Goal: Information Seeking & Learning: Understand process/instructions

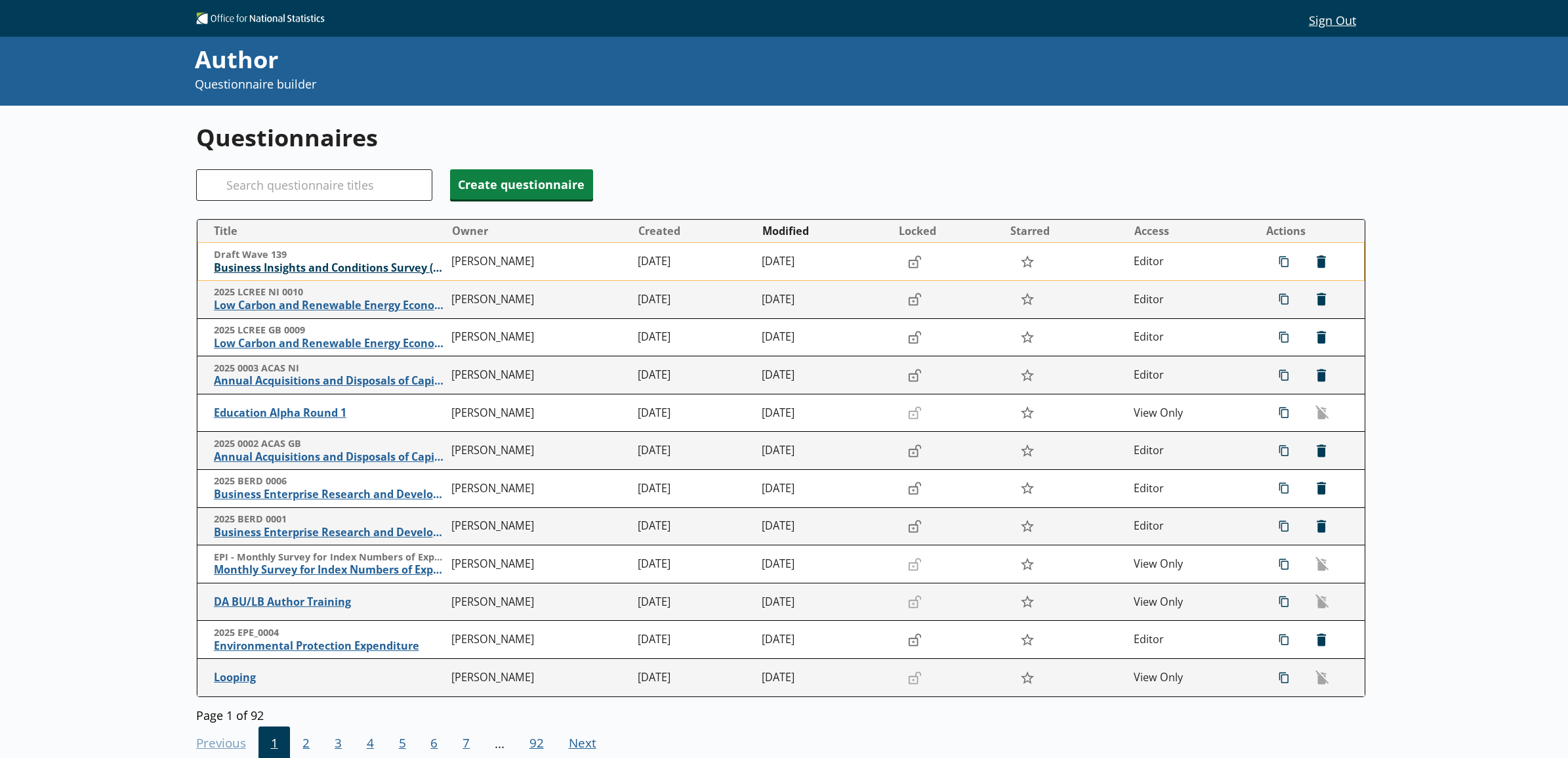
click at [238, 264] on span "Business Insights and Conditions Survey (BICS)" at bounding box center [329, 268] width 231 height 14
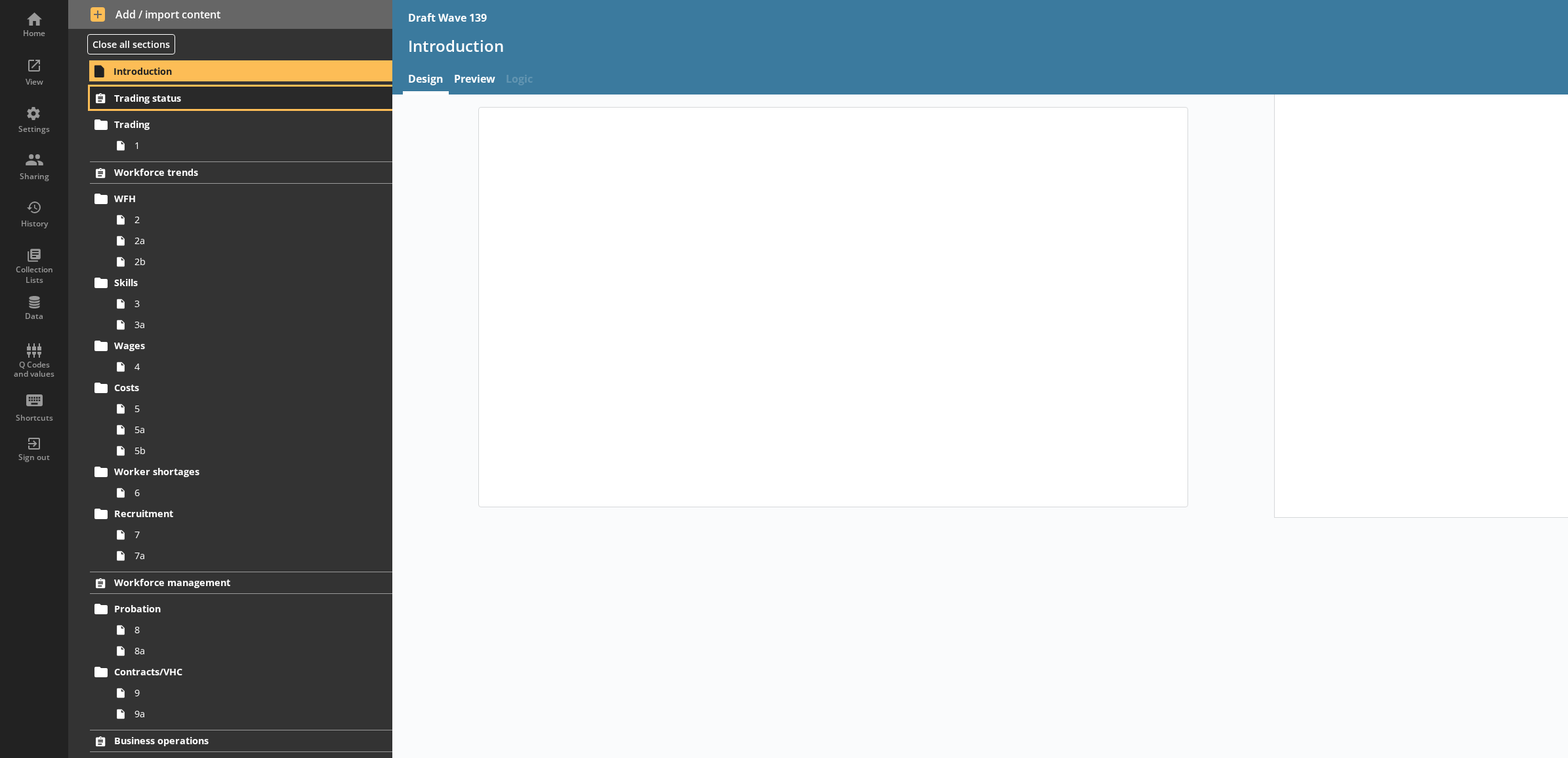
click at [151, 100] on span "Trading status" at bounding box center [224, 98] width 219 height 13
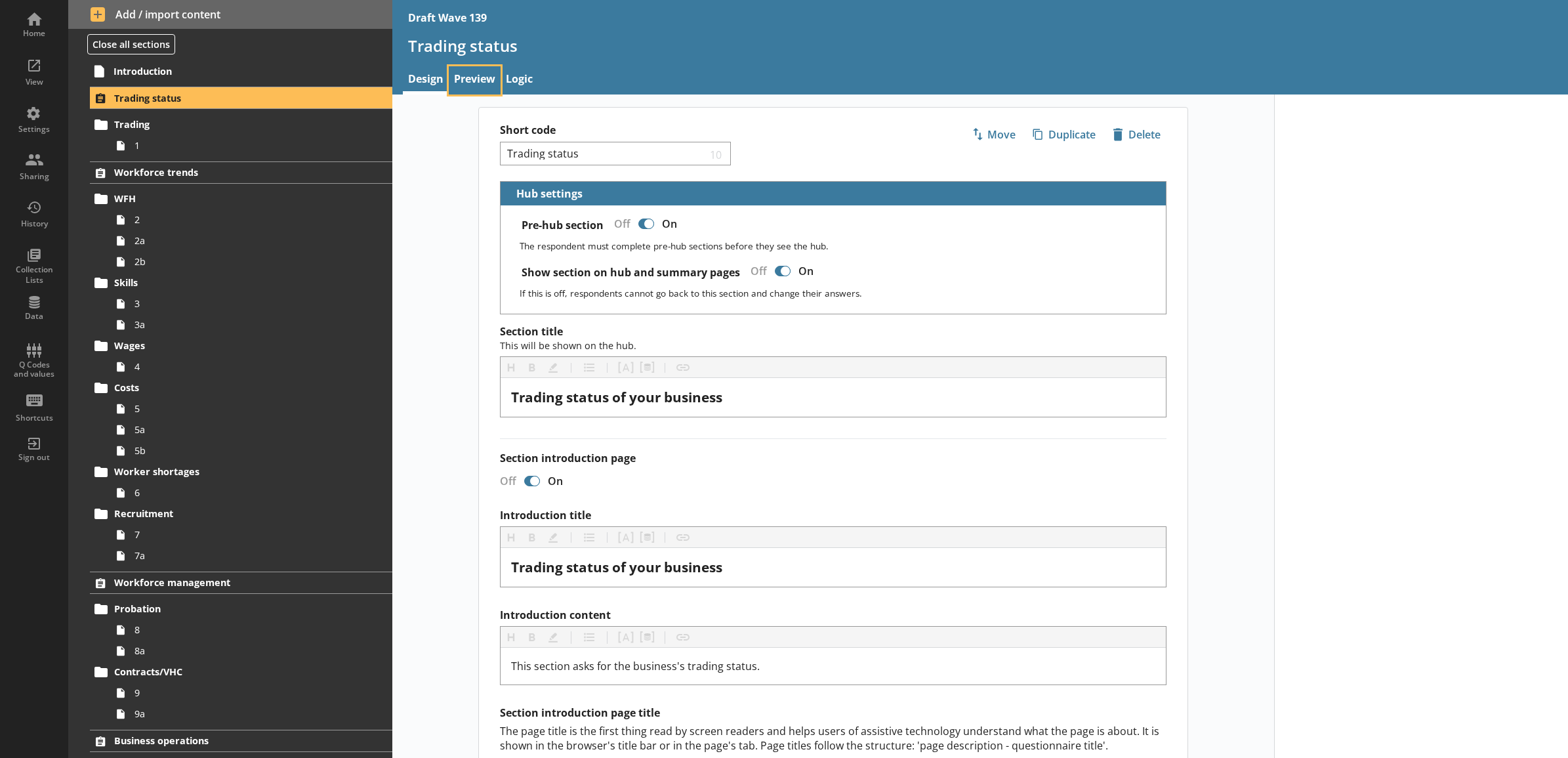
click at [484, 86] on link "Preview" at bounding box center [475, 80] width 52 height 28
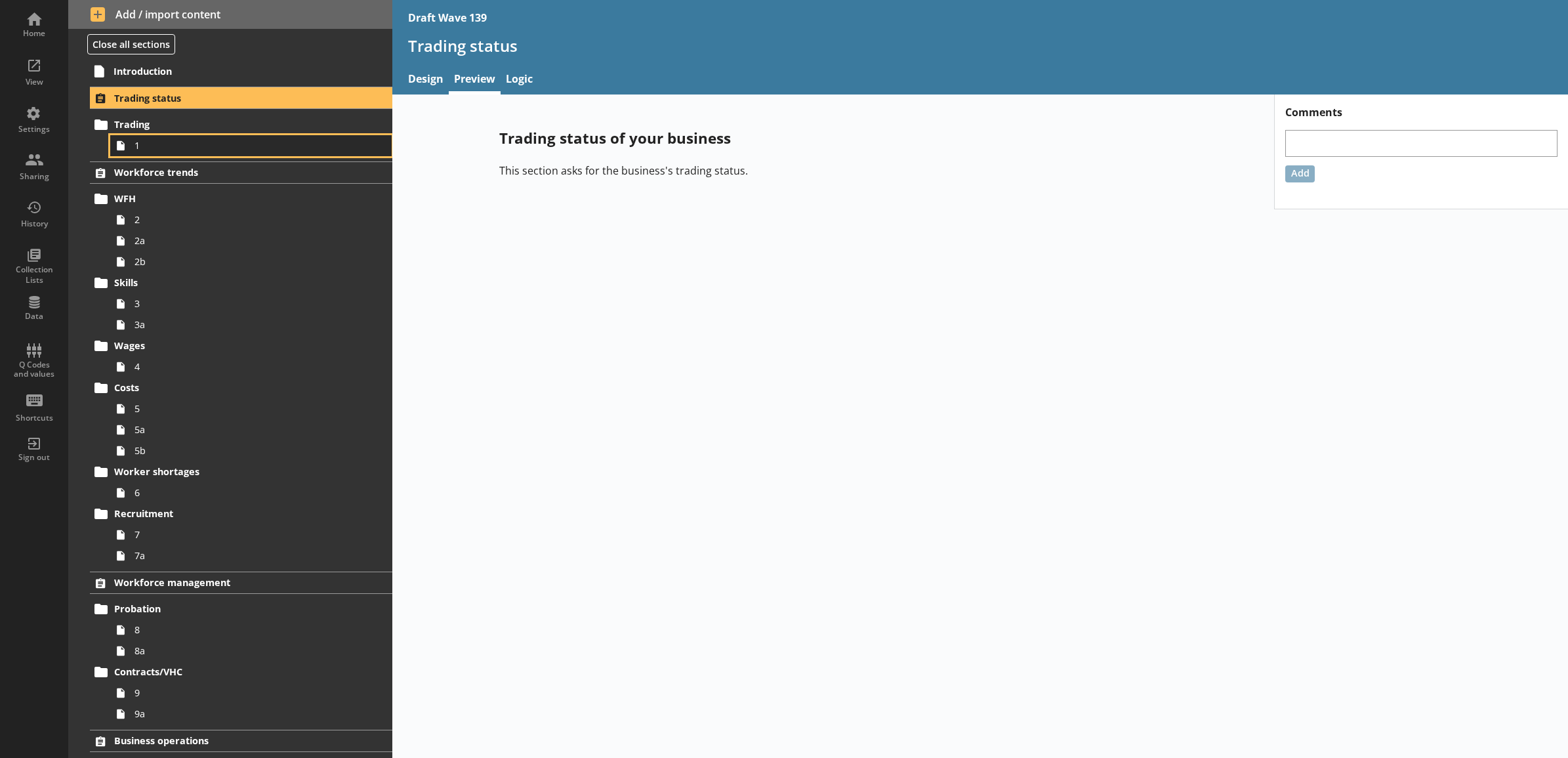
click at [235, 137] on link "1" at bounding box center [251, 145] width 282 height 21
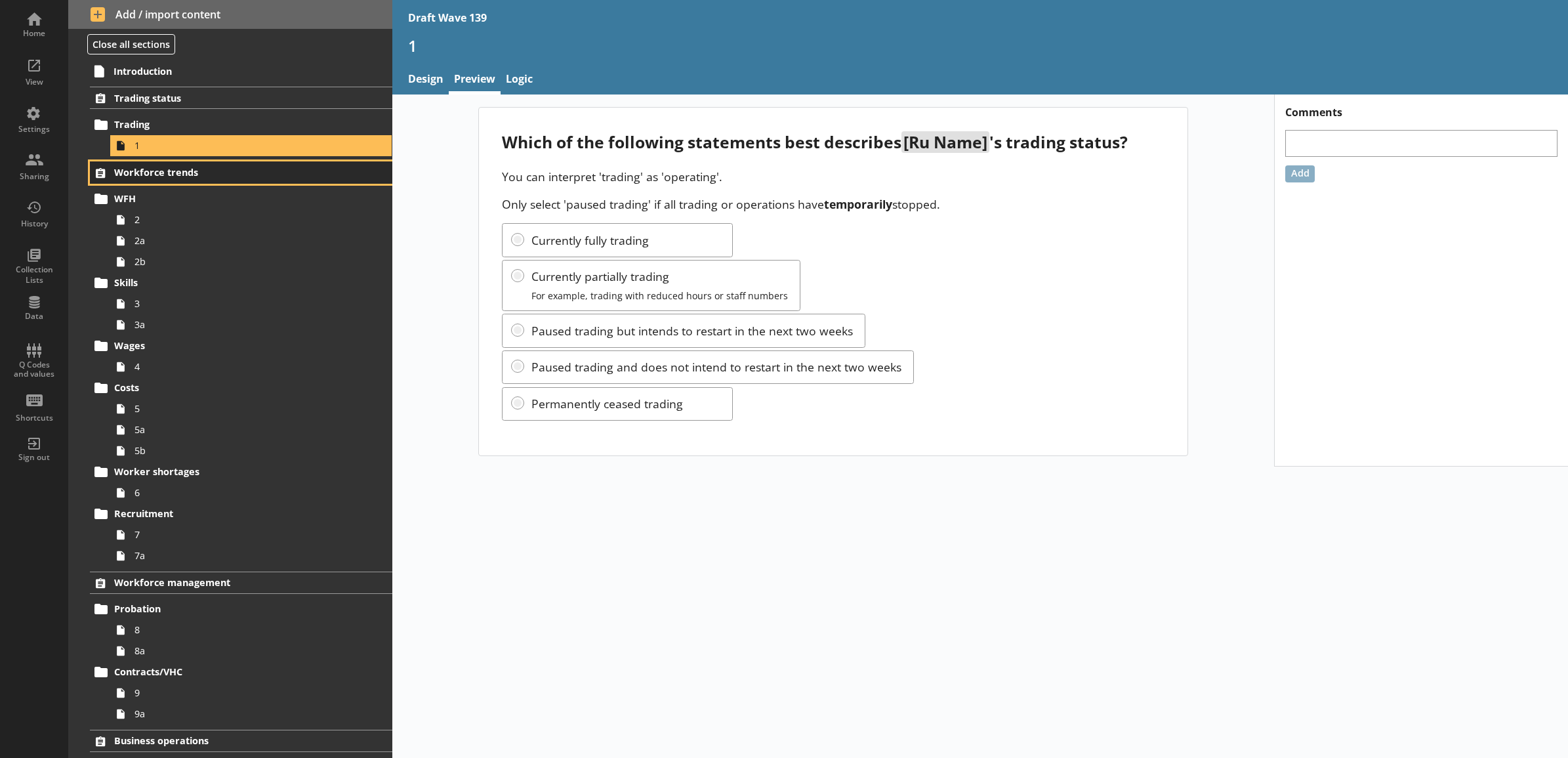
click at [215, 173] on span "Workforce trends" at bounding box center [224, 173] width 219 height 13
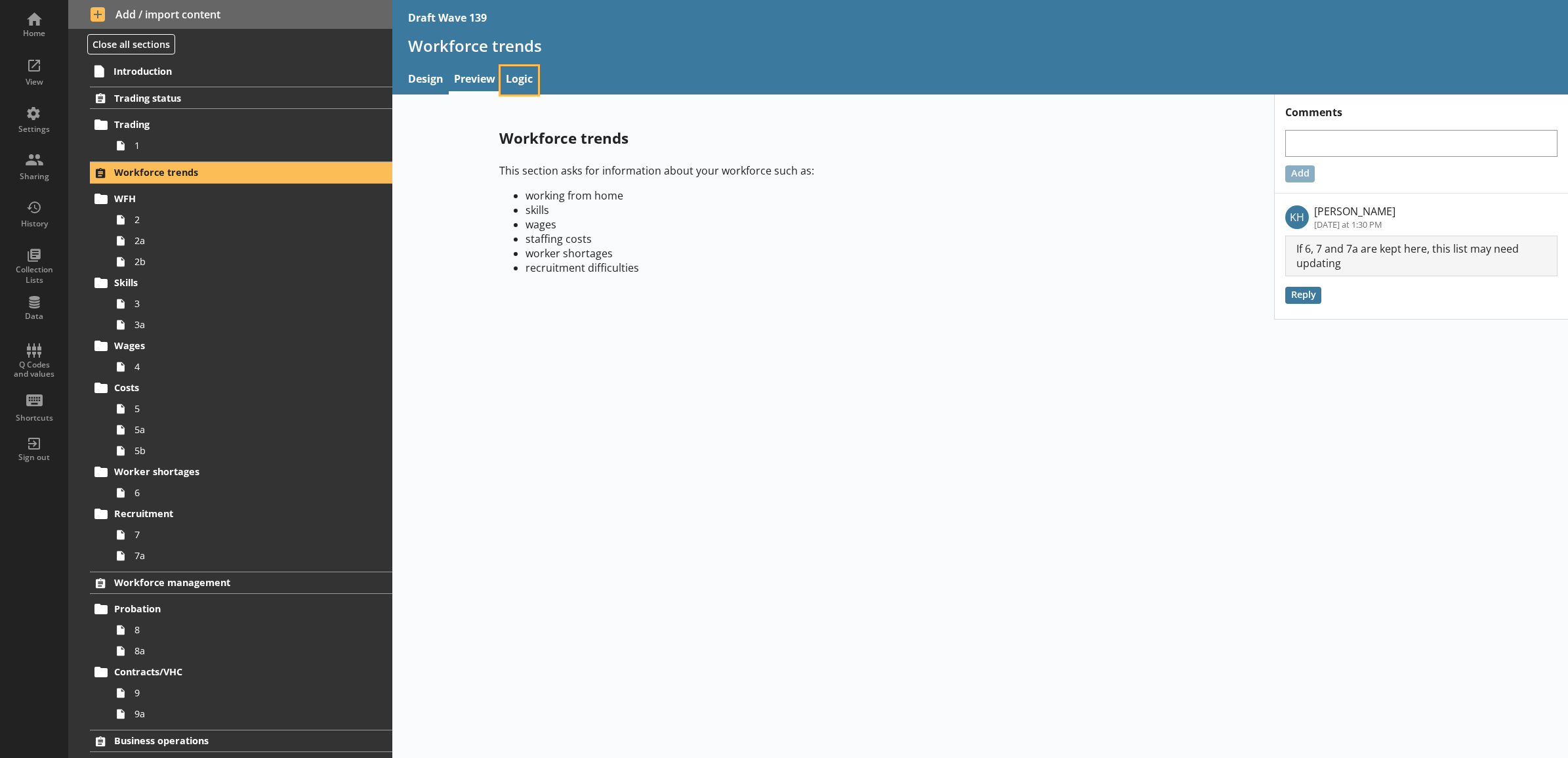
click at [517, 84] on link "Logic" at bounding box center [519, 80] width 38 height 28
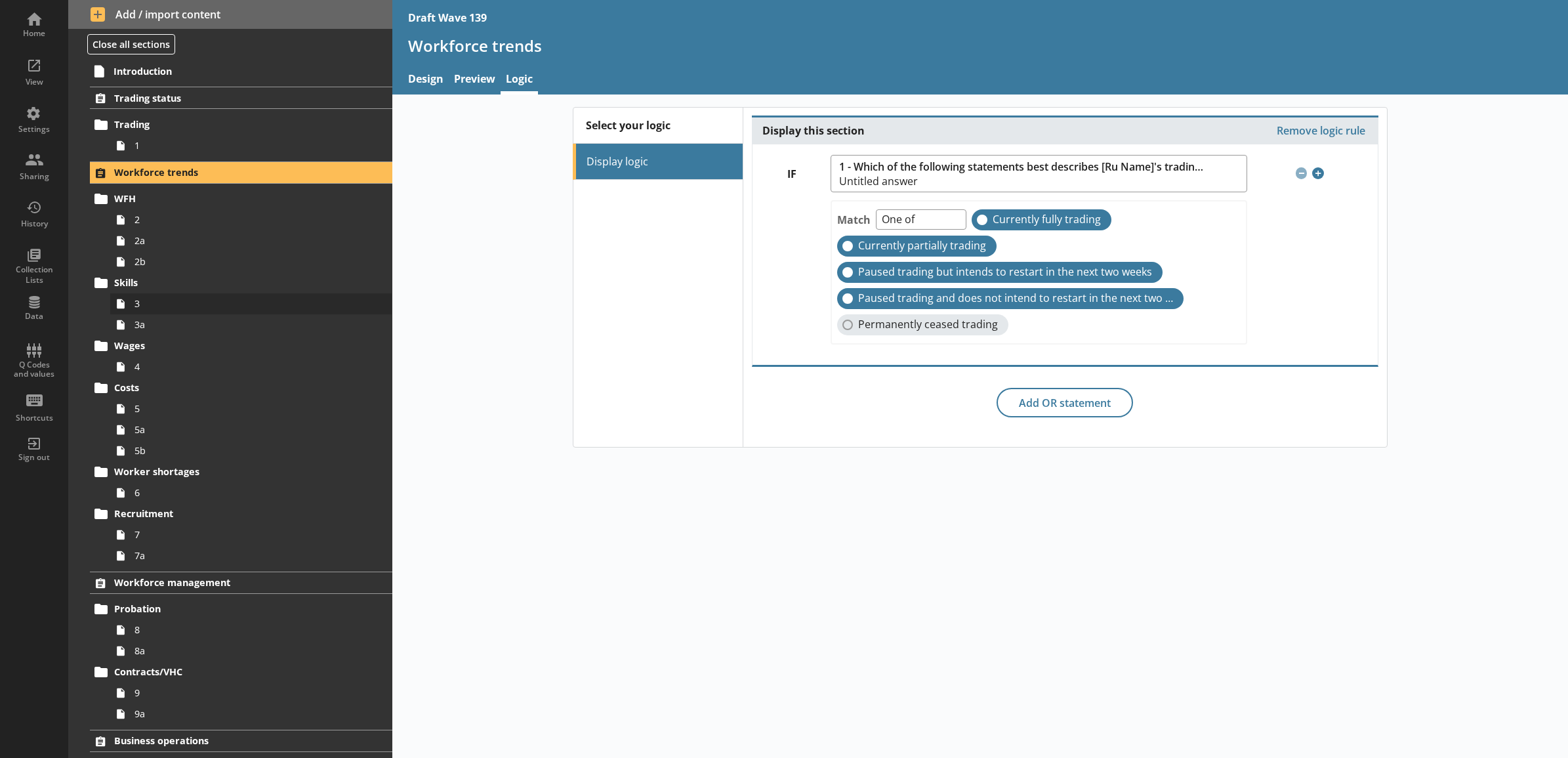
scroll to position [273, 0]
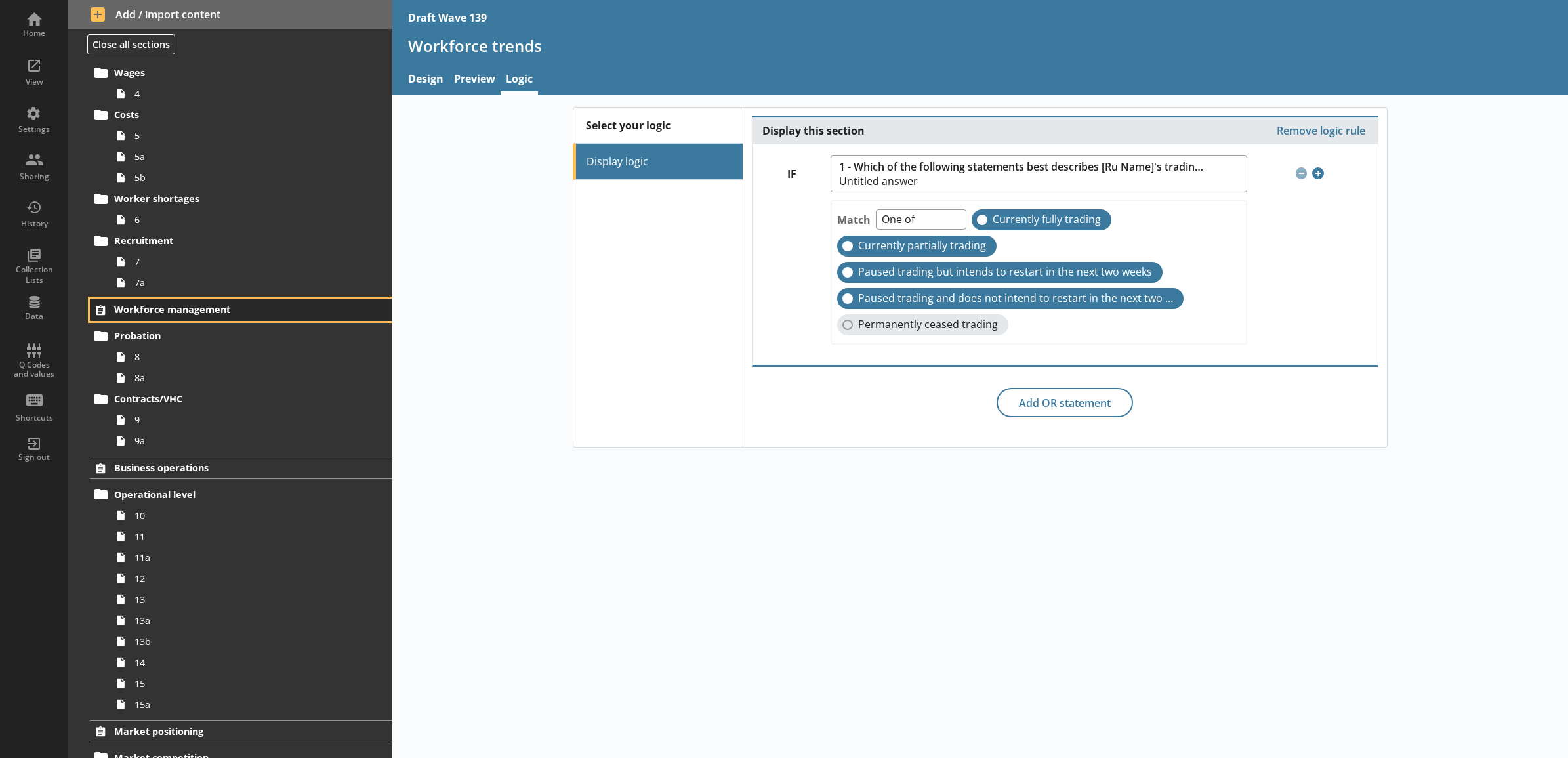
click at [202, 315] on span "Workforce management" at bounding box center [224, 309] width 219 height 13
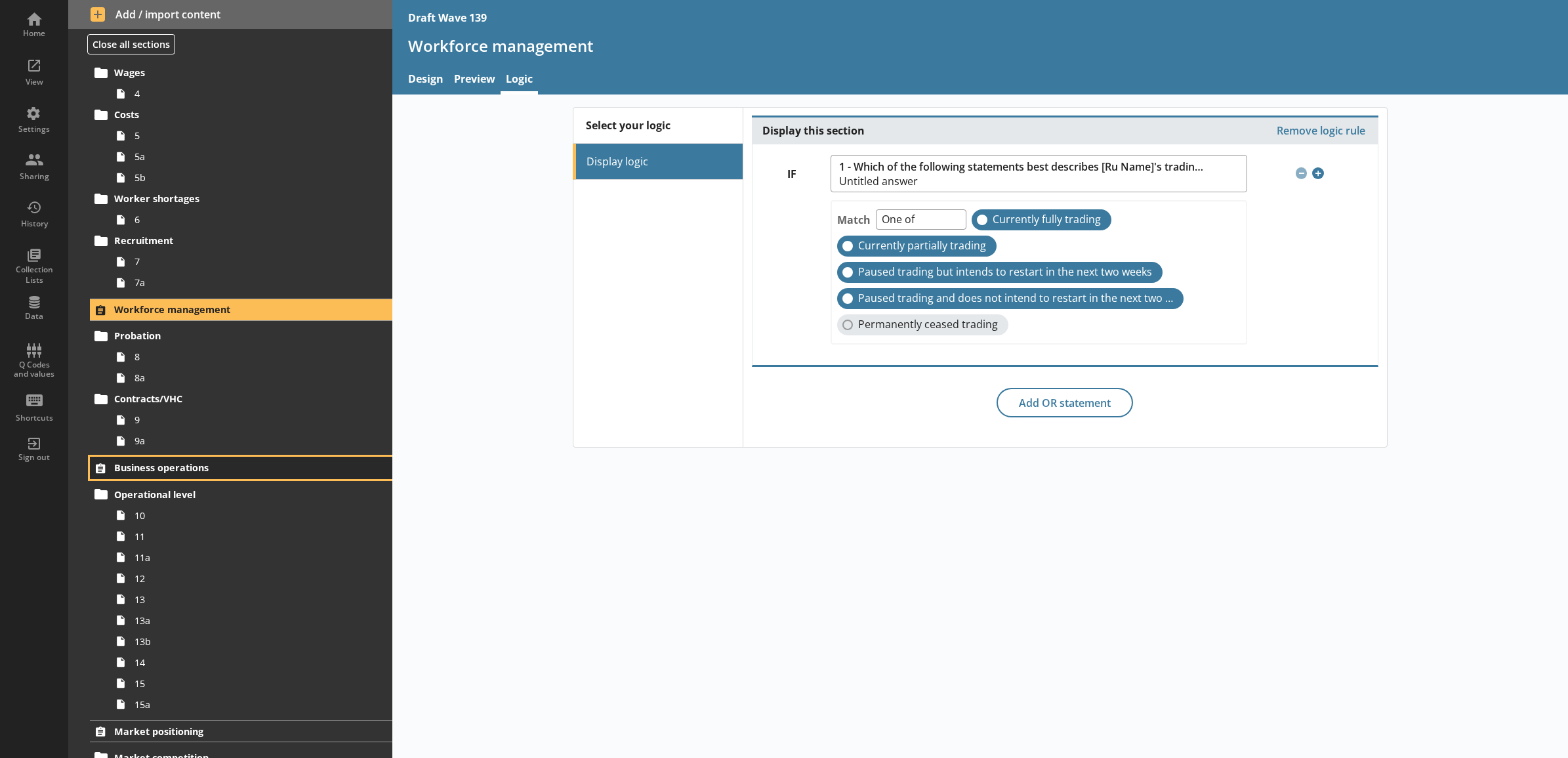
click at [180, 479] on link "Business operations" at bounding box center [241, 468] width 302 height 22
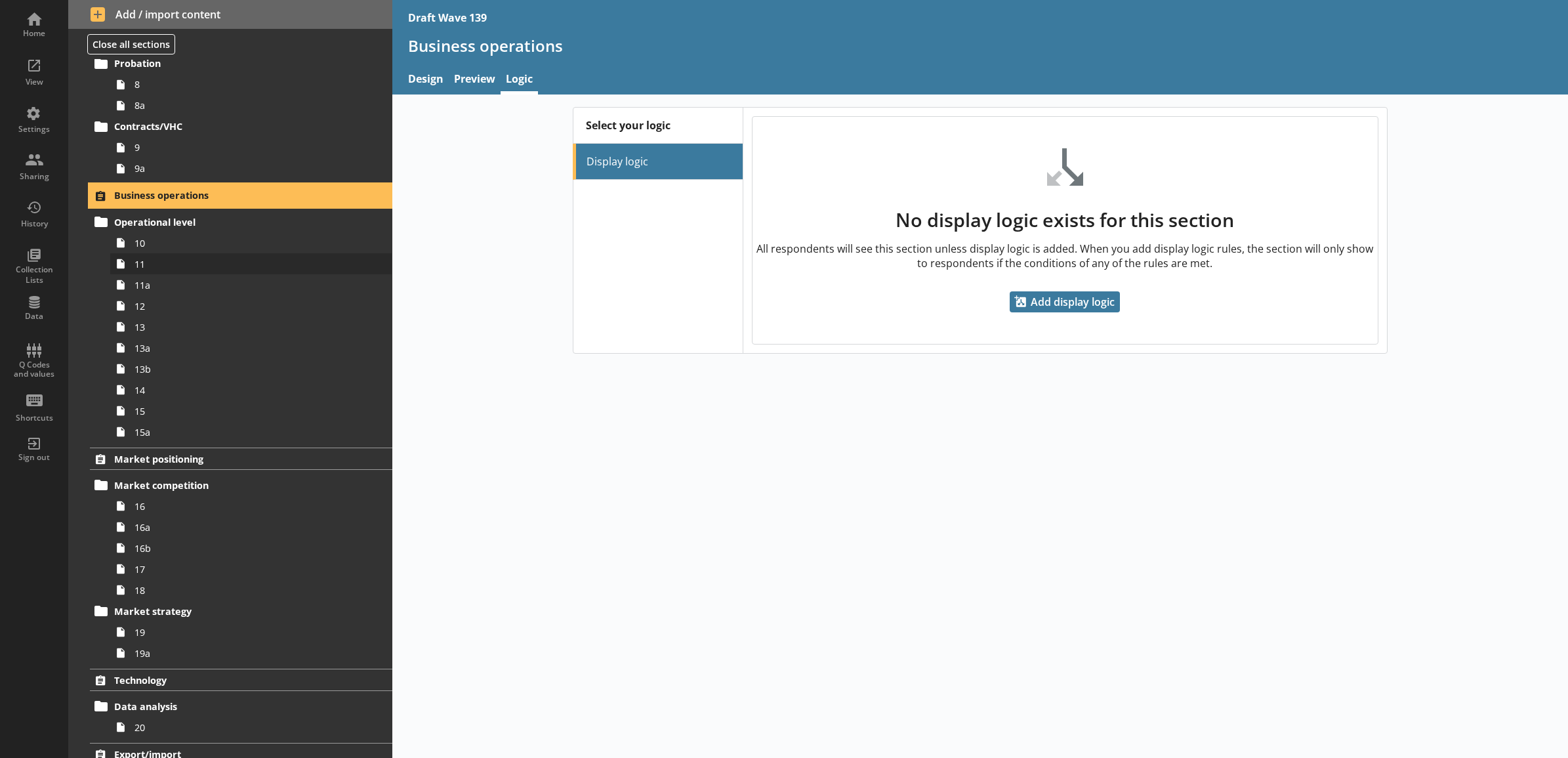
scroll to position [547, 0]
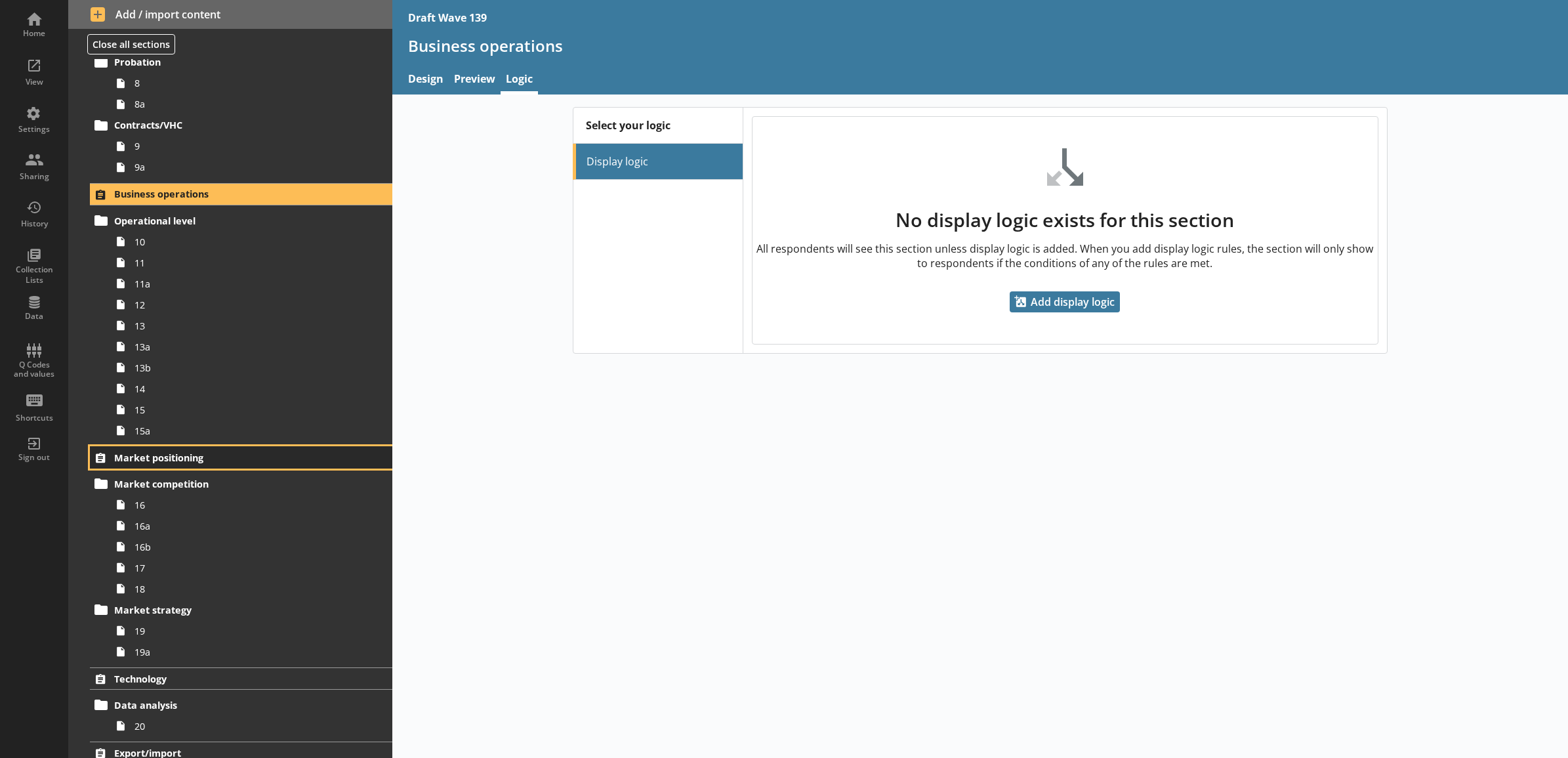
click at [231, 454] on span "Market positioning" at bounding box center [224, 457] width 219 height 13
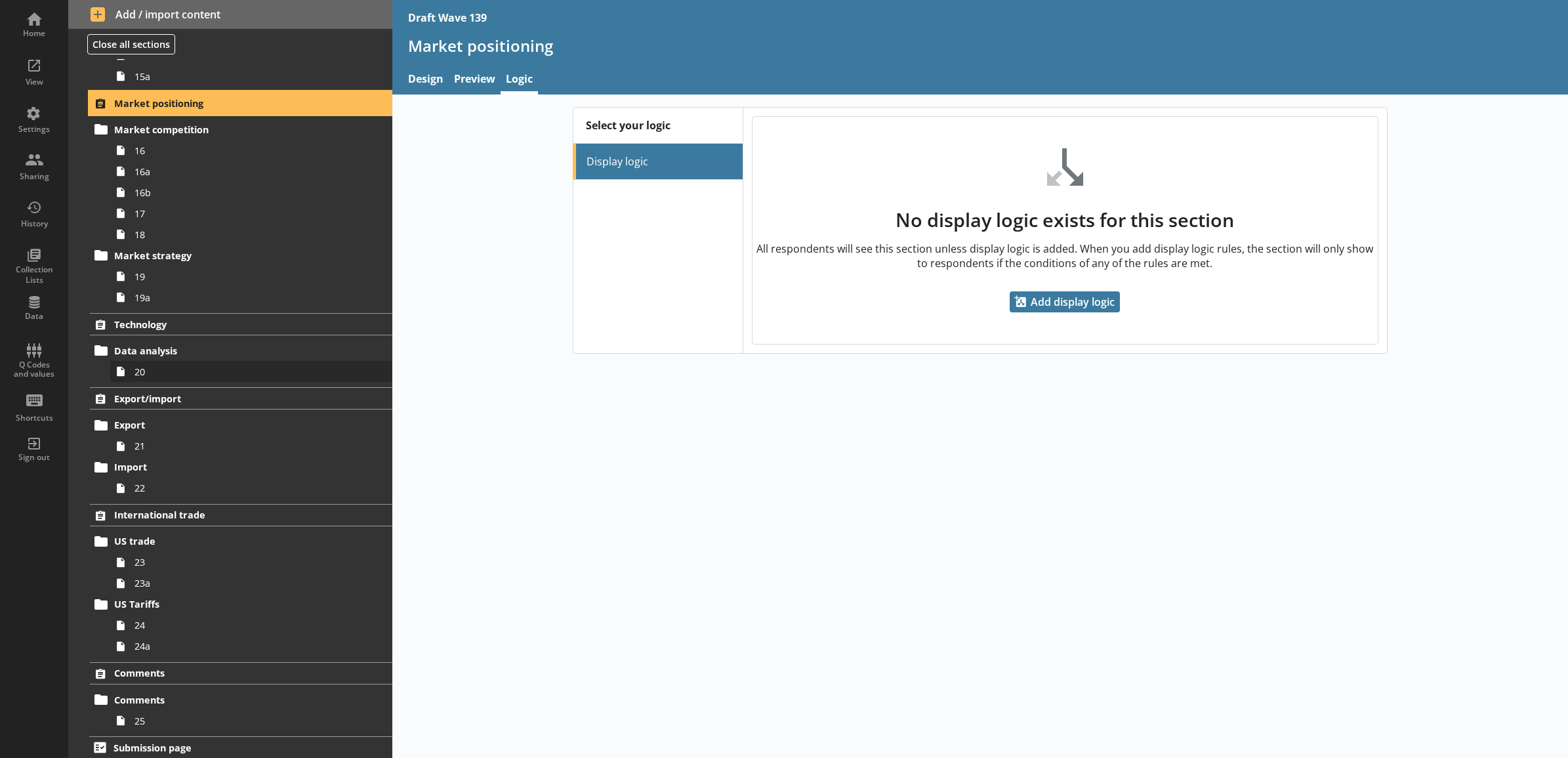
scroll to position [909, 0]
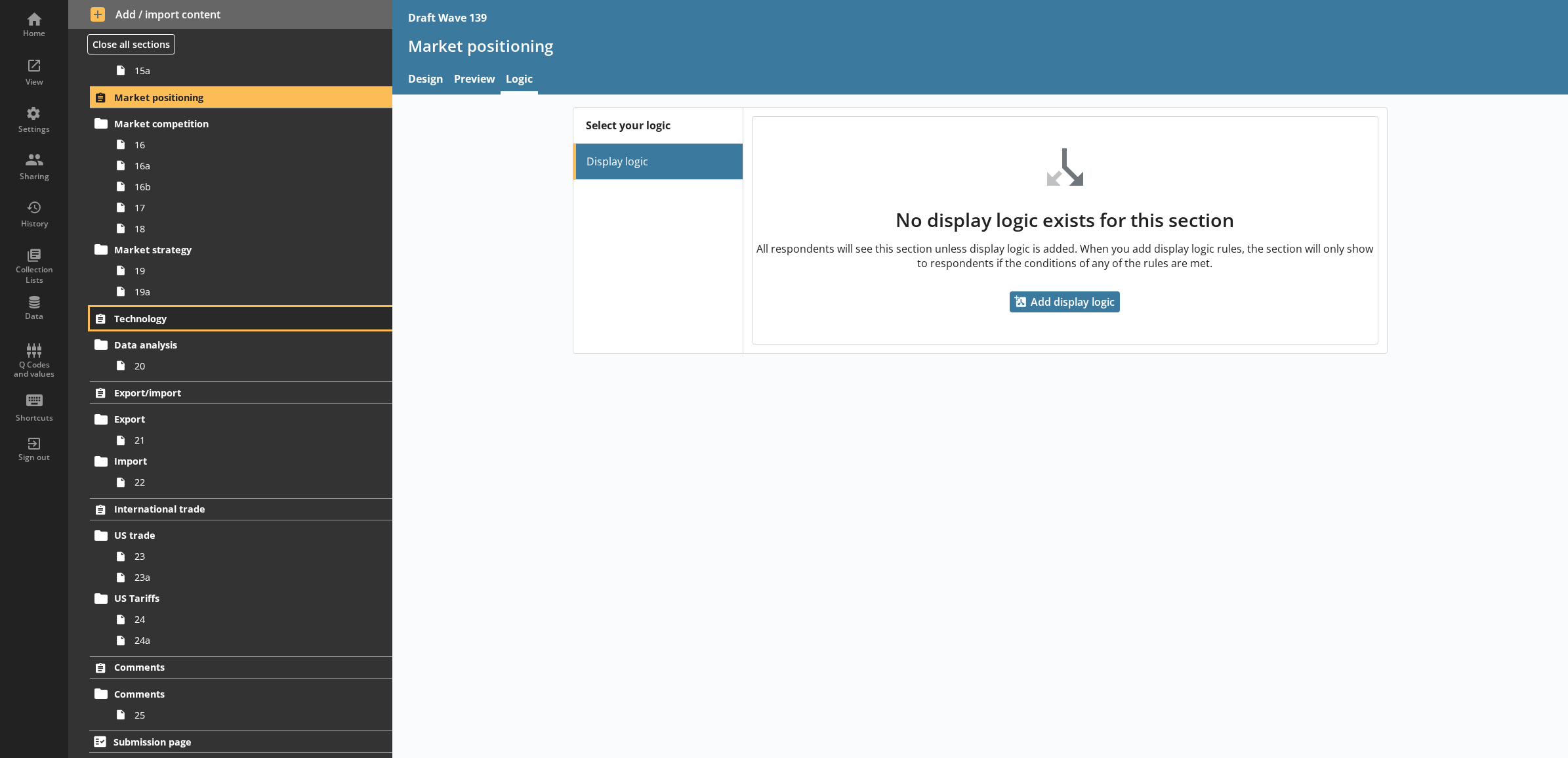
click at [213, 322] on span "Technology" at bounding box center [224, 319] width 219 height 13
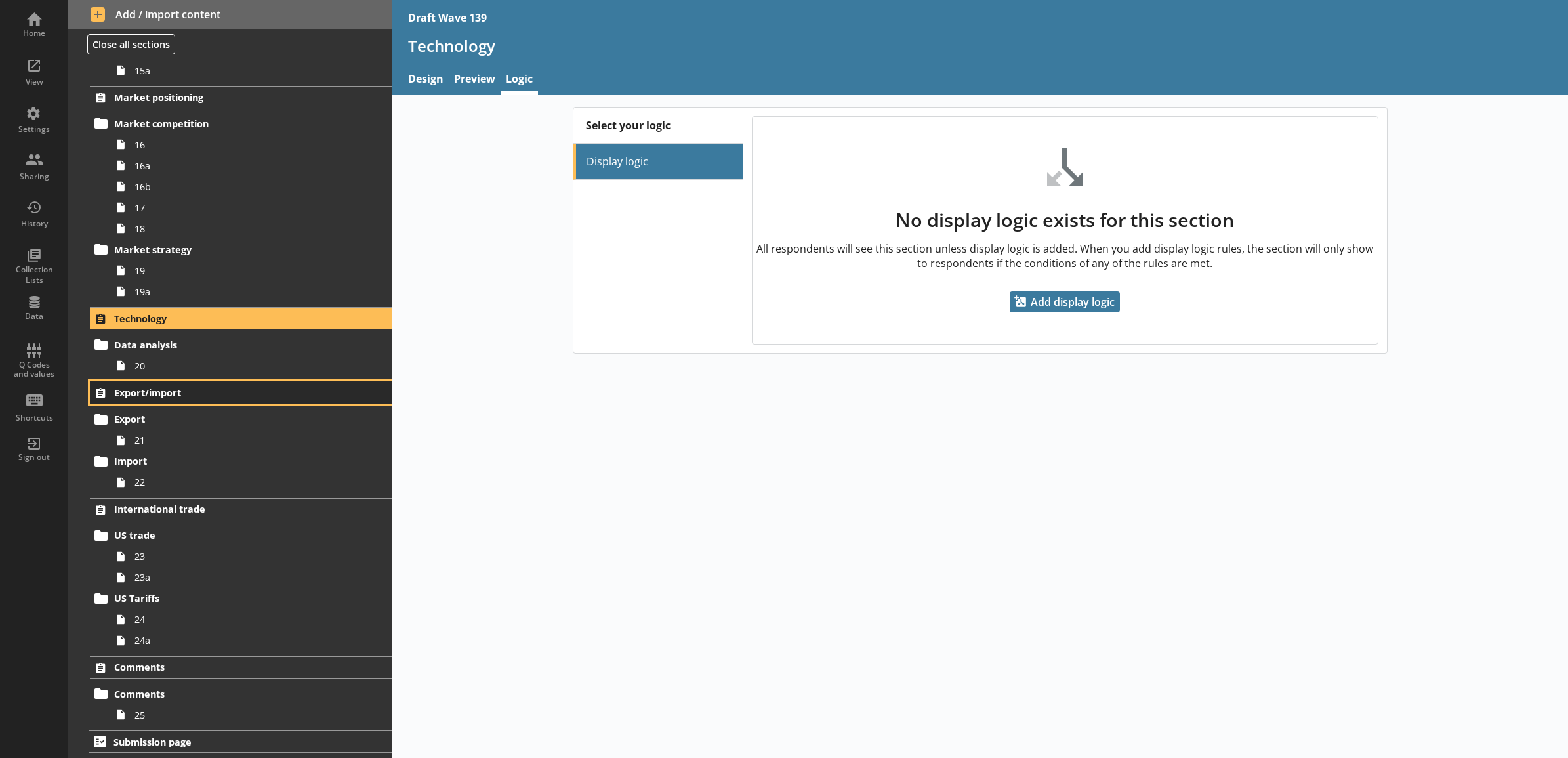
click at [210, 392] on span "Export/import" at bounding box center [224, 393] width 219 height 13
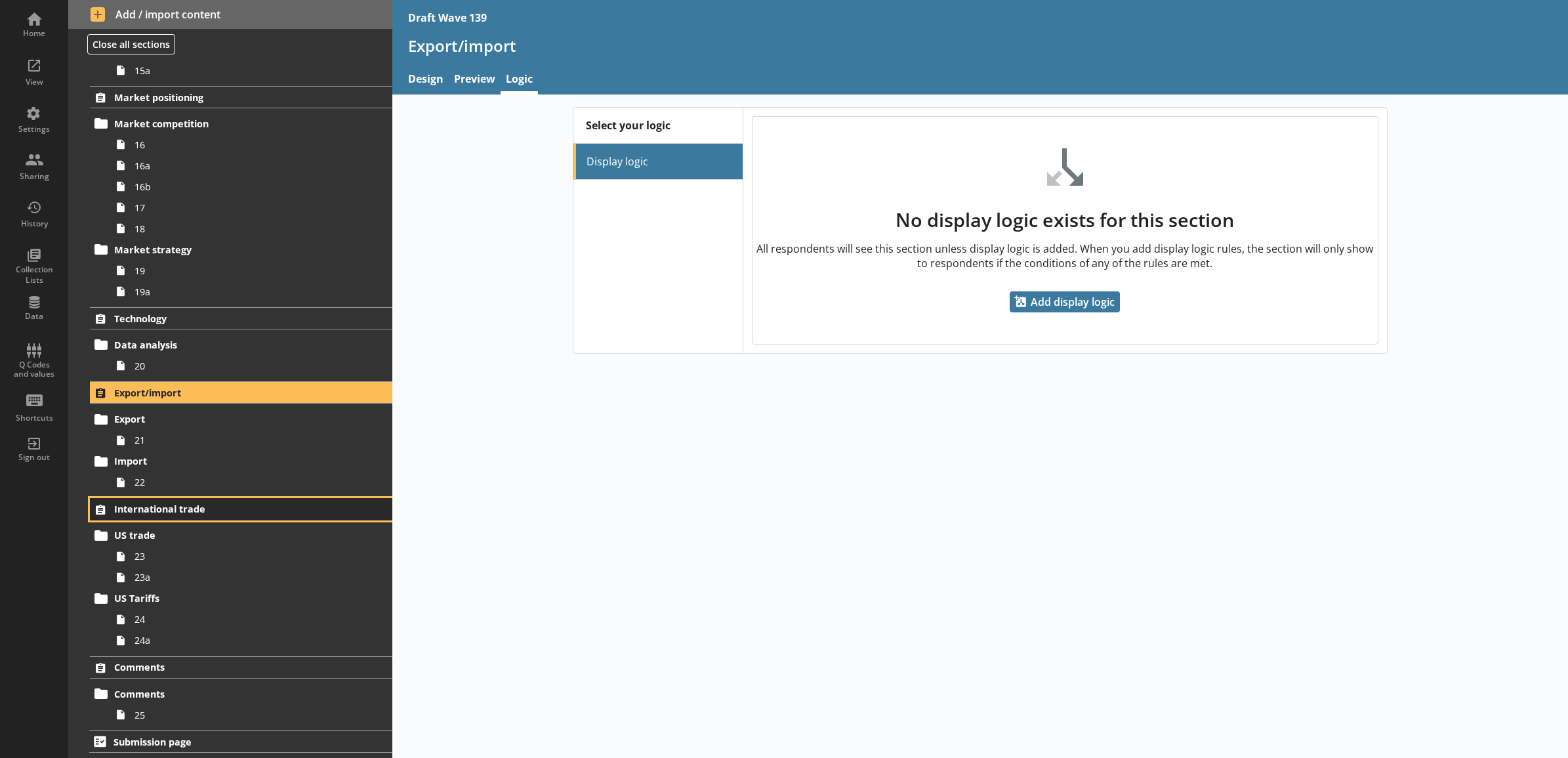
click at [248, 503] on span "International trade" at bounding box center [224, 509] width 219 height 13
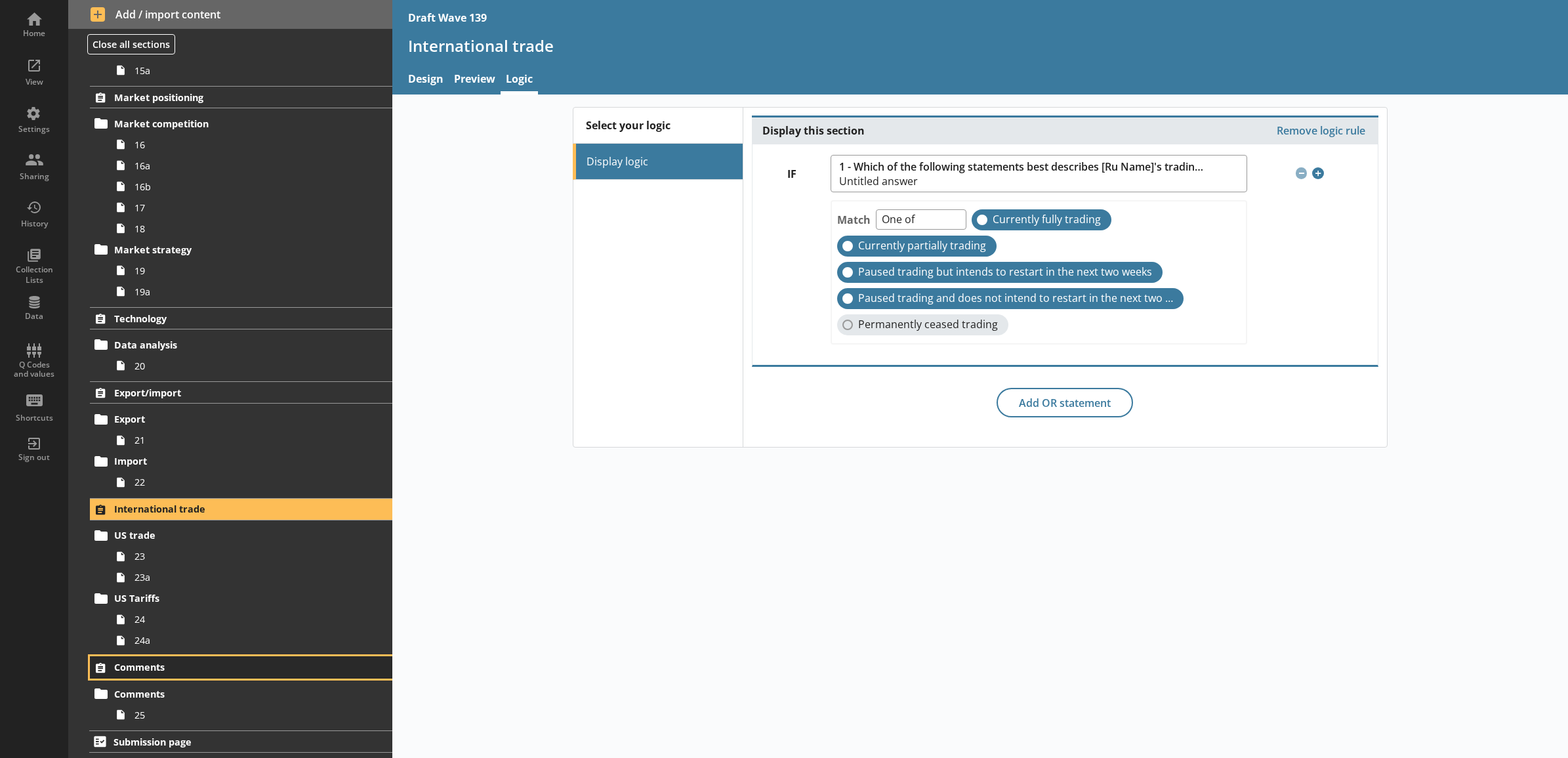
click at [246, 665] on span "Comments" at bounding box center [224, 667] width 219 height 13
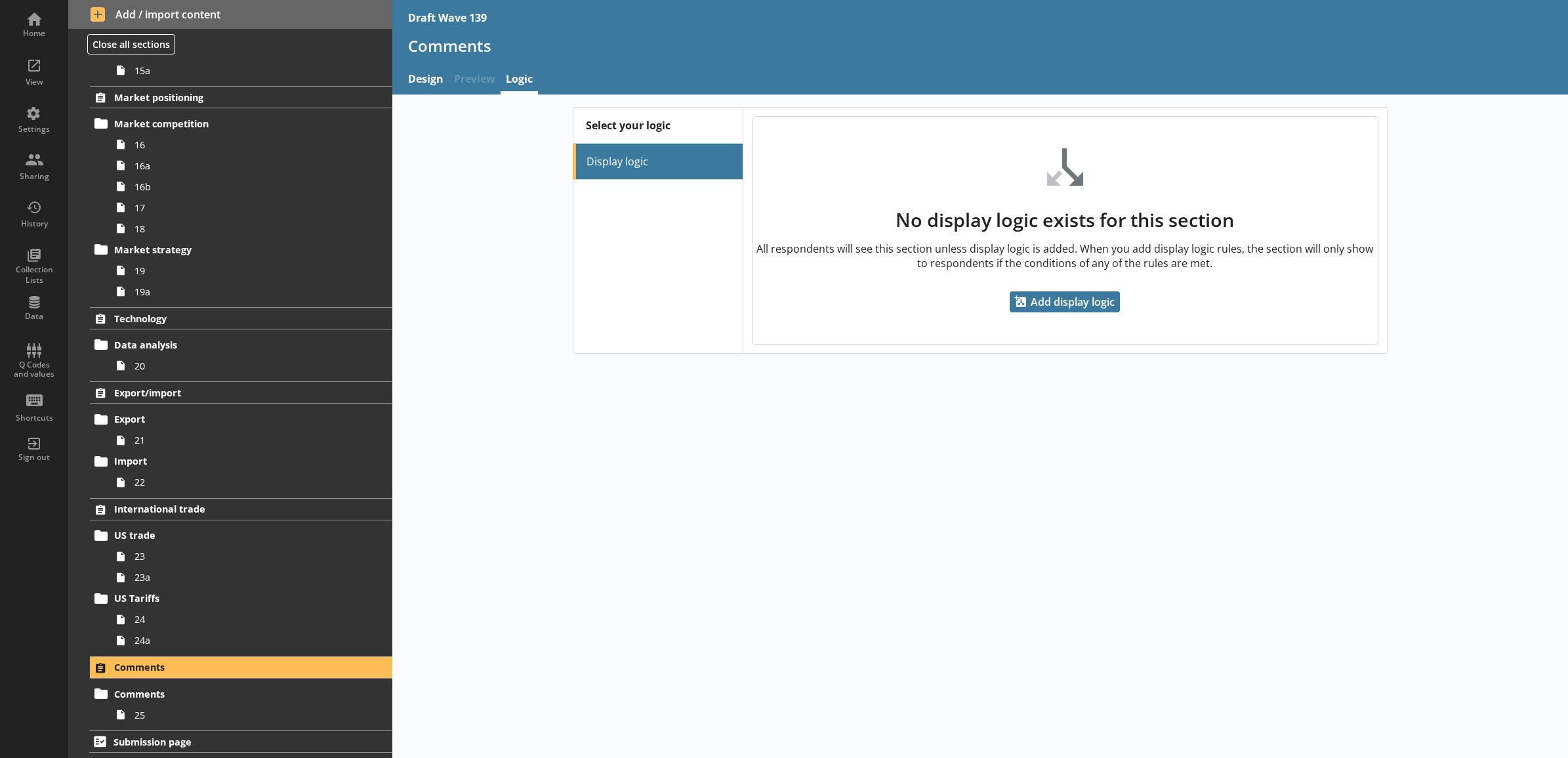
click at [707, 467] on div "Select your logic Display logic No display logic exists for this section All re…" at bounding box center [980, 426] width 1177 height 664
click at [17, 67] on div "View" at bounding box center [34, 71] width 46 height 46
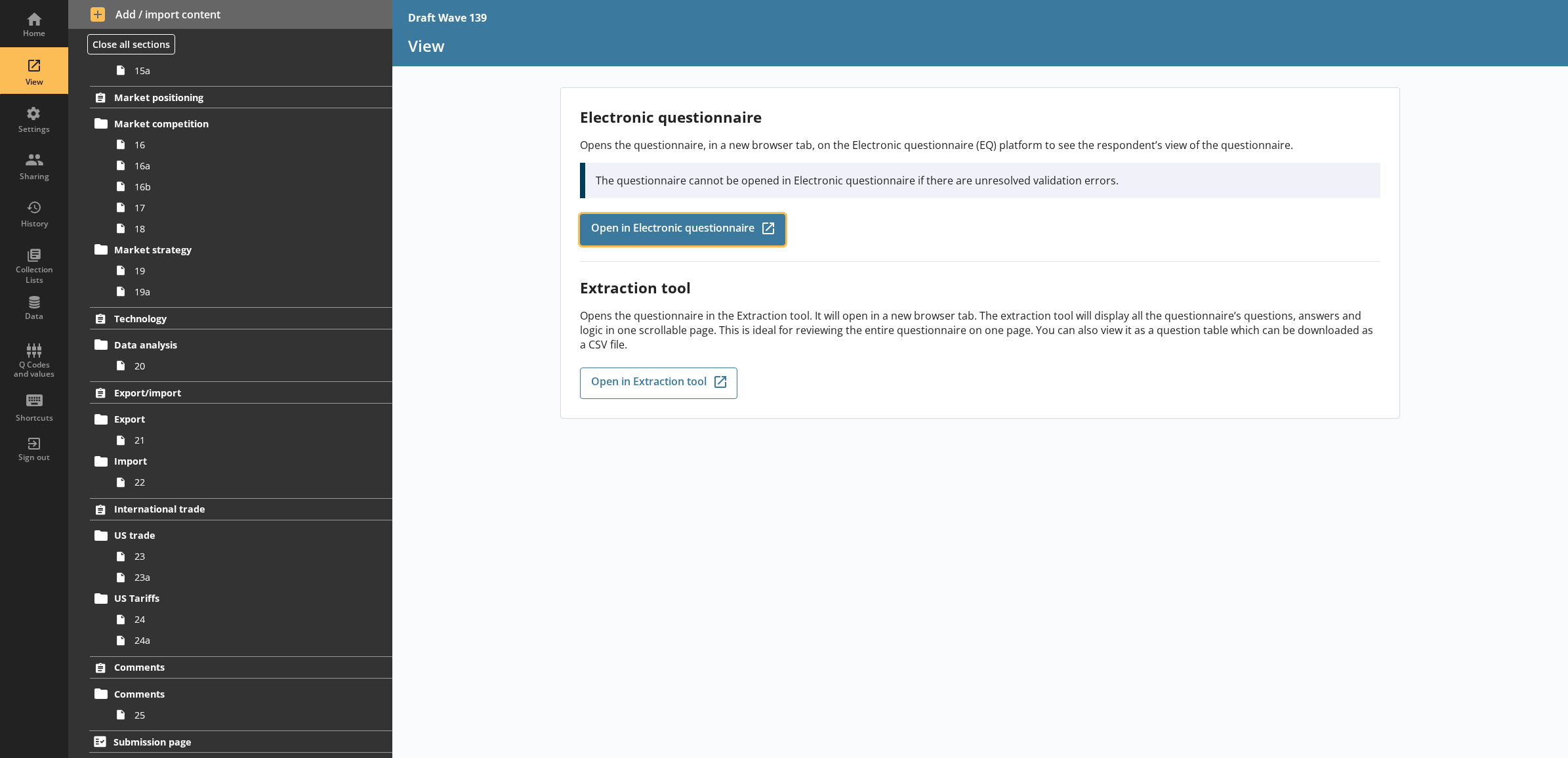
click at [681, 241] on link "Open in Electronic questionnaire Q-Codes_Icon Created with Sketch." at bounding box center [682, 230] width 206 height 31
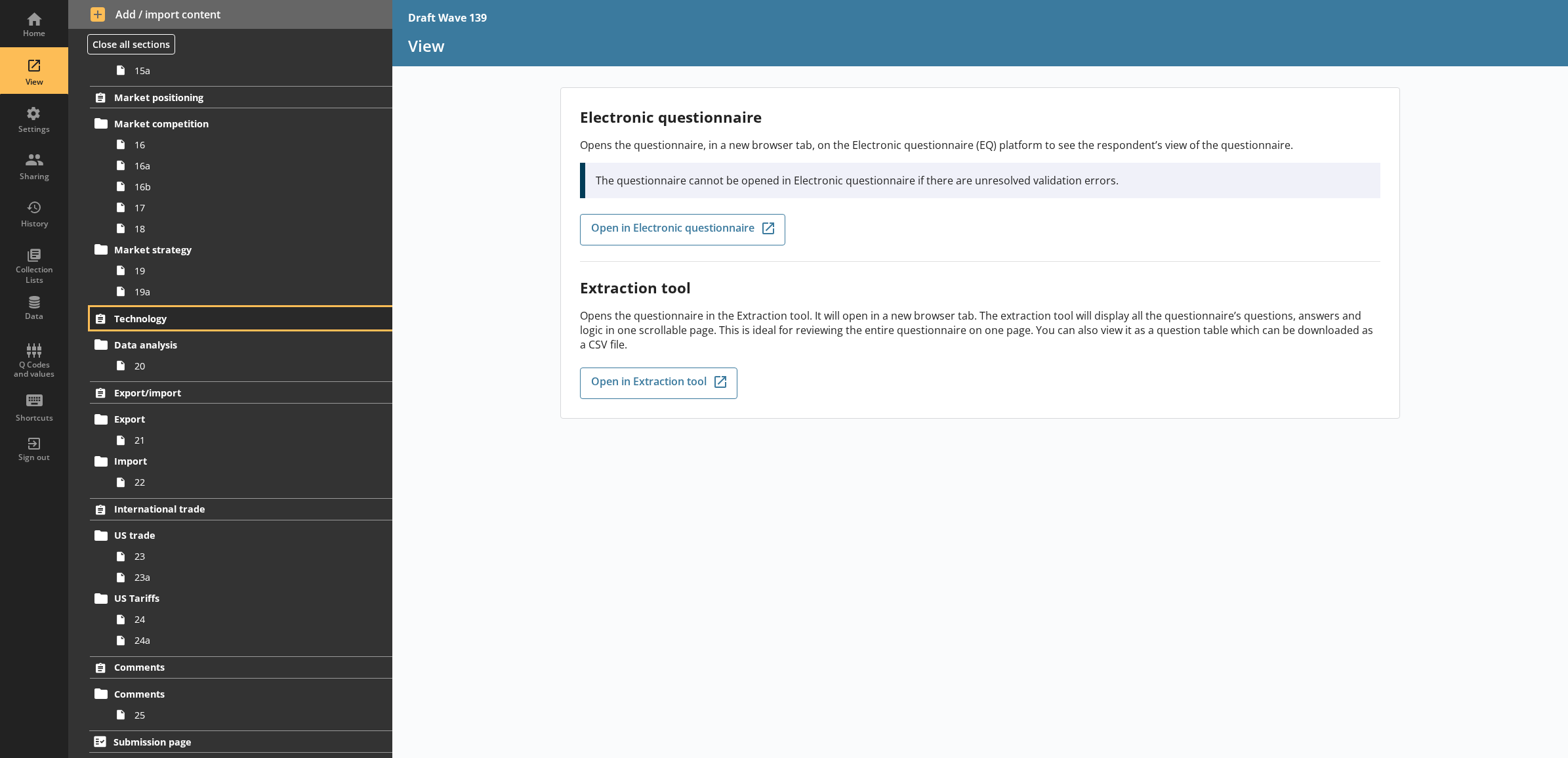
click at [233, 315] on span "Technology" at bounding box center [224, 319] width 219 height 13
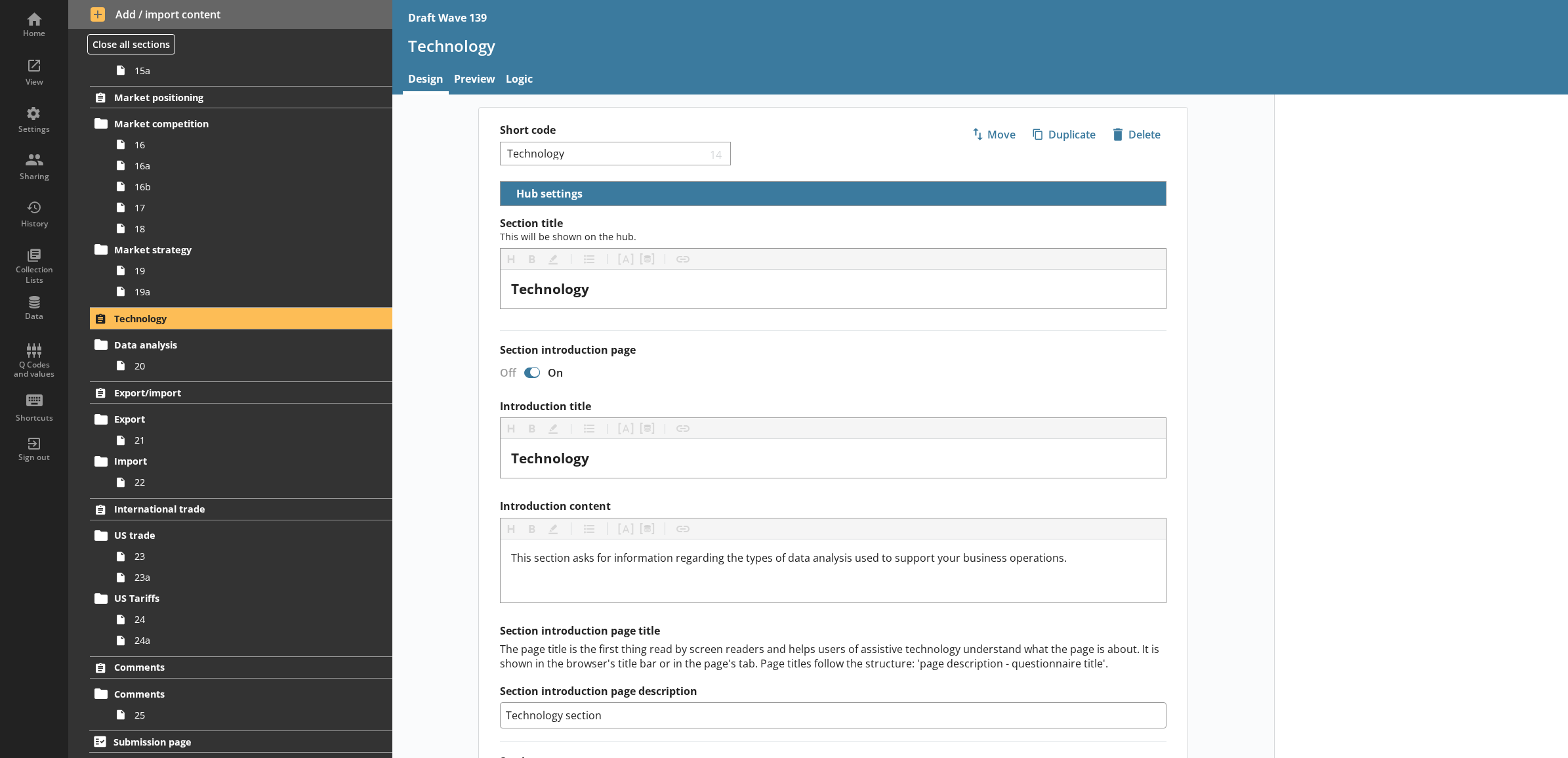
click at [466, 177] on main "Short code Technology 14 Move icon-copy Duplicate icon-delete Created with Sket…" at bounding box center [833, 530] width 735 height 848
click at [511, 80] on link "Logic" at bounding box center [519, 80] width 38 height 28
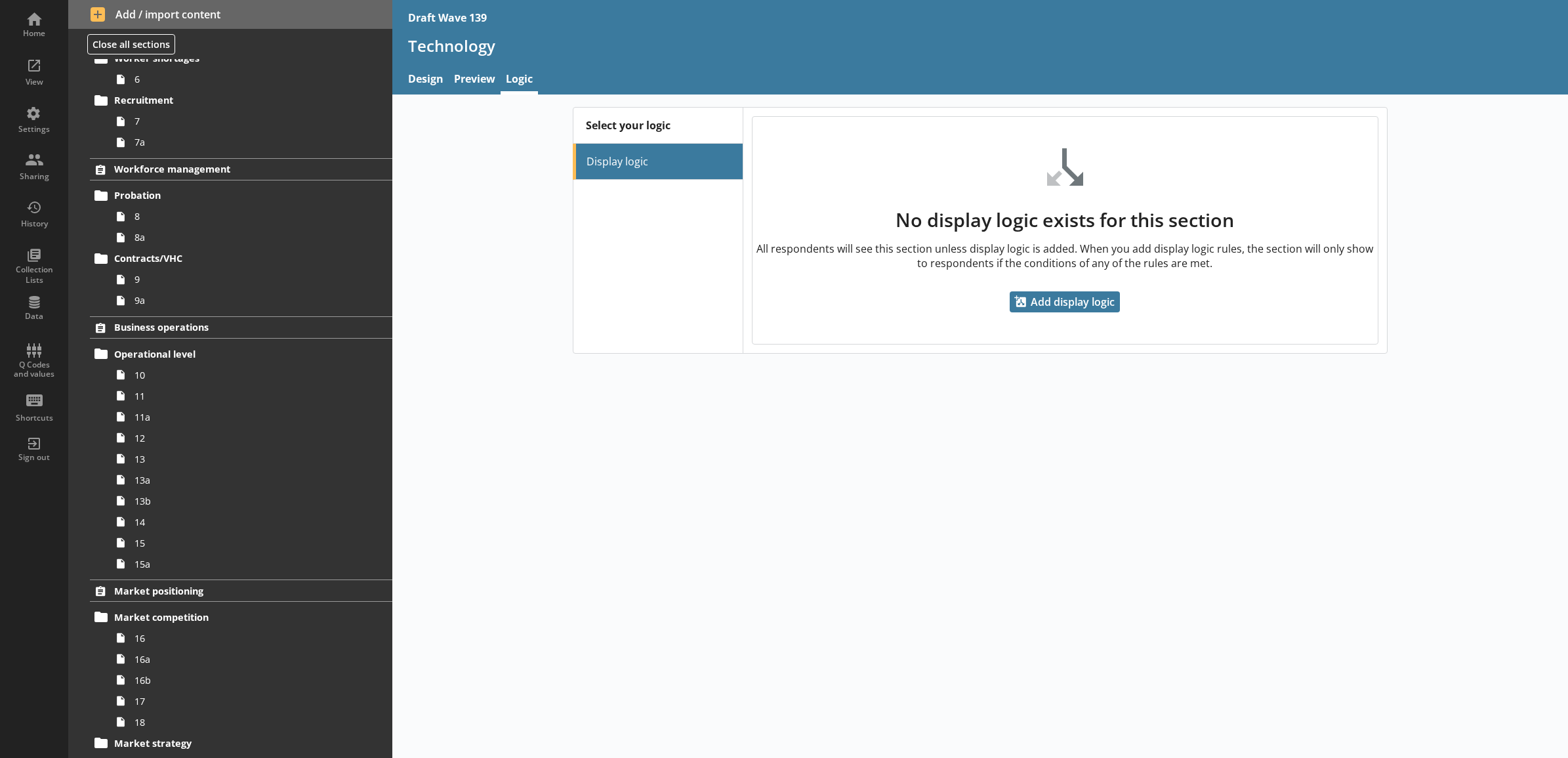
scroll to position [363, 0]
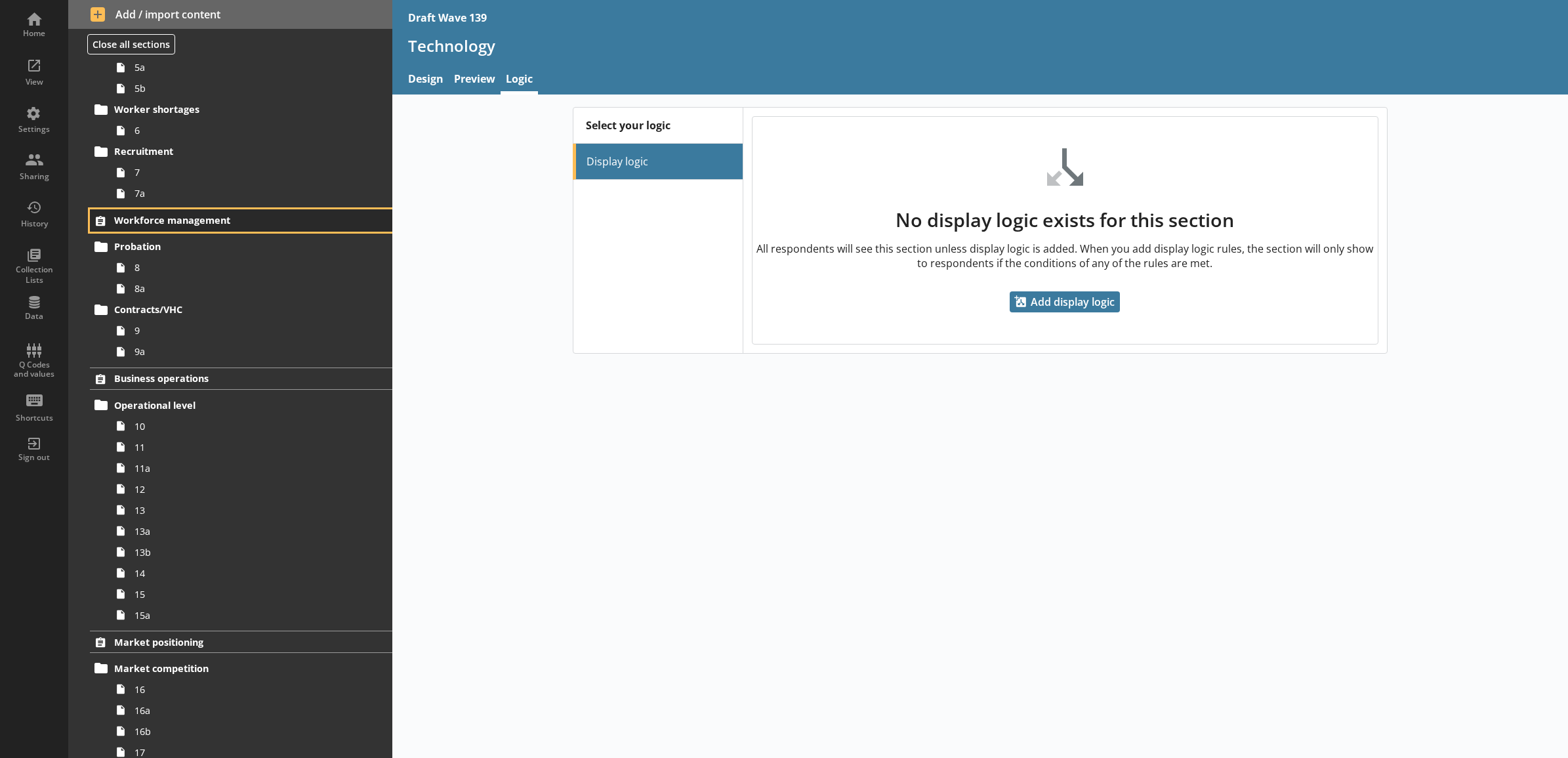
click at [214, 215] on span "Workforce management" at bounding box center [224, 220] width 219 height 13
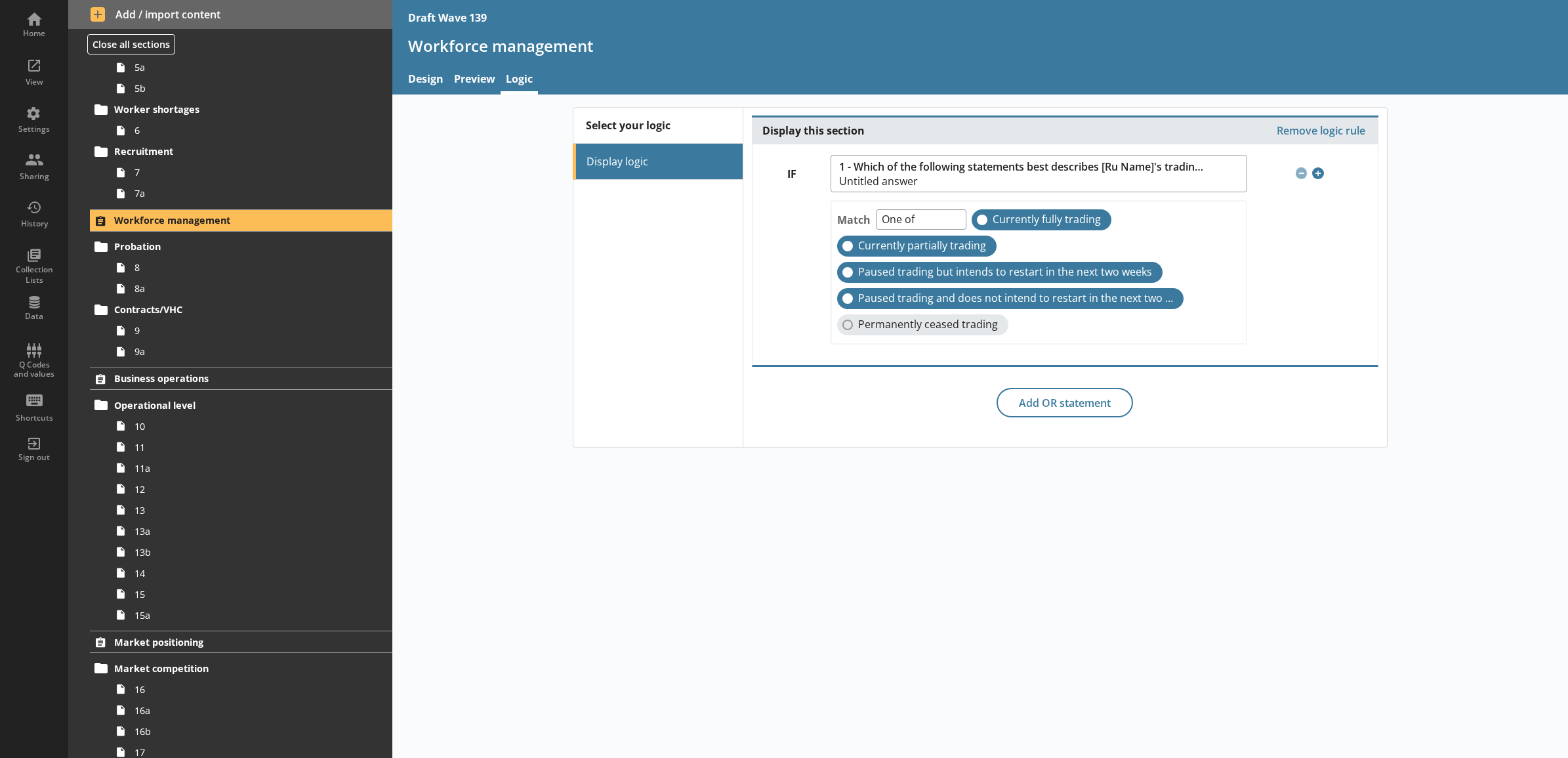
click at [473, 353] on div "Select your logic Display logic Display this section Remove logic rule IF 1 - W…" at bounding box center [980, 277] width 1177 height 341
click at [555, 263] on div "Select your logic Display logic Display this section Remove logic rule IF 1 - W…" at bounding box center [980, 277] width 1177 height 341
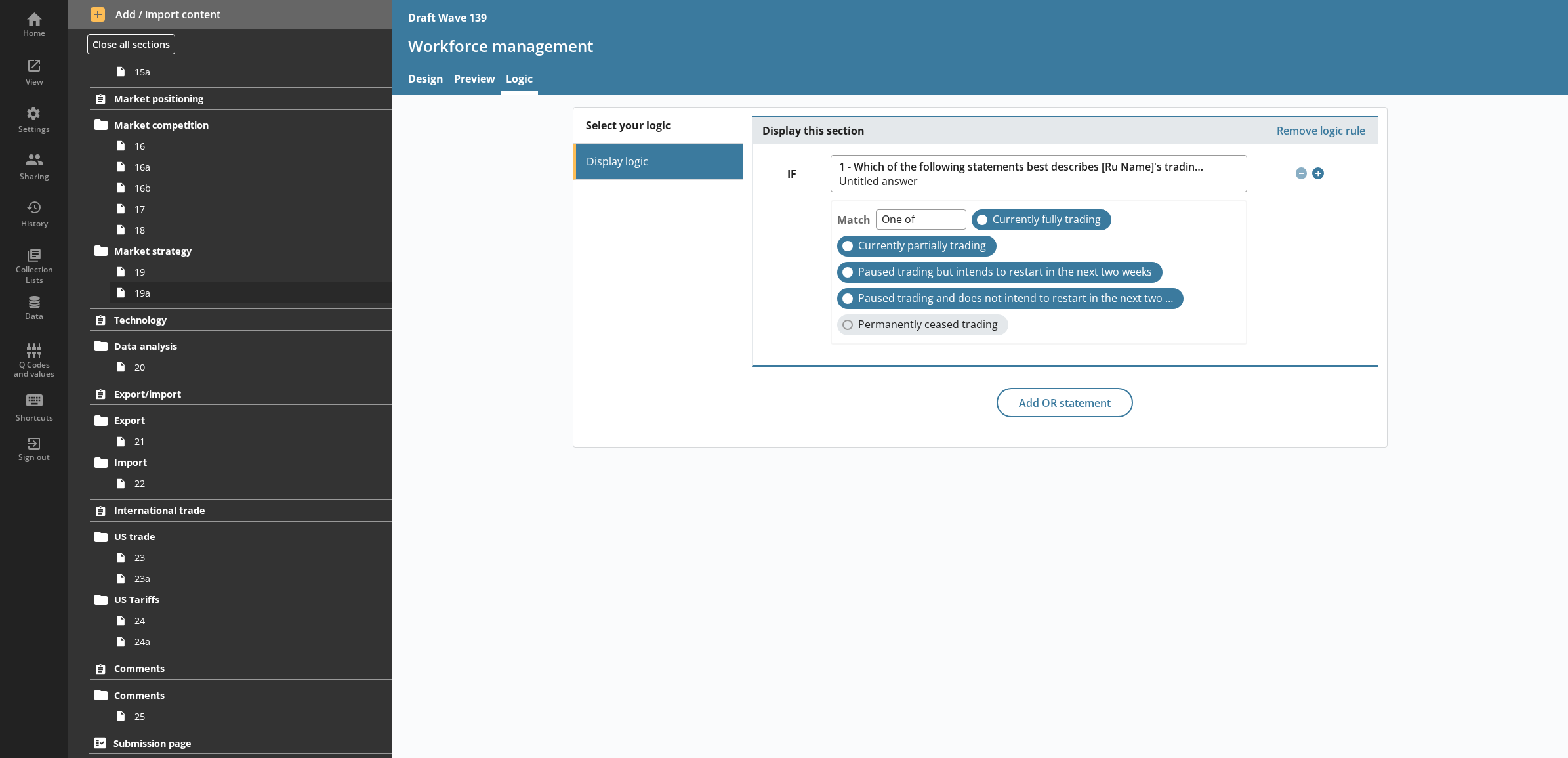
scroll to position [909, 0]
click at [227, 392] on span "Export/import" at bounding box center [224, 393] width 219 height 13
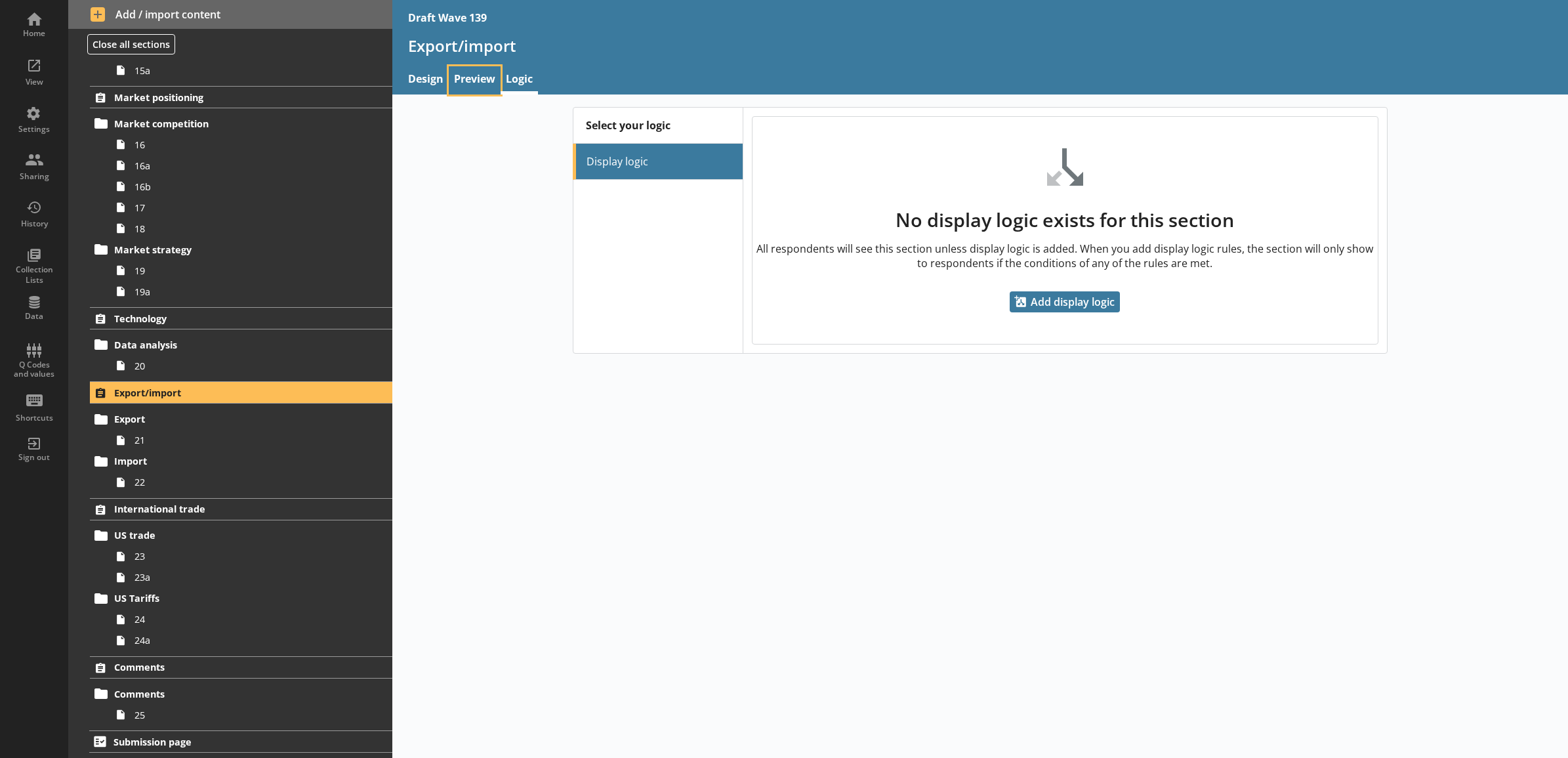
click at [467, 76] on link "Preview" at bounding box center [475, 80] width 52 height 28
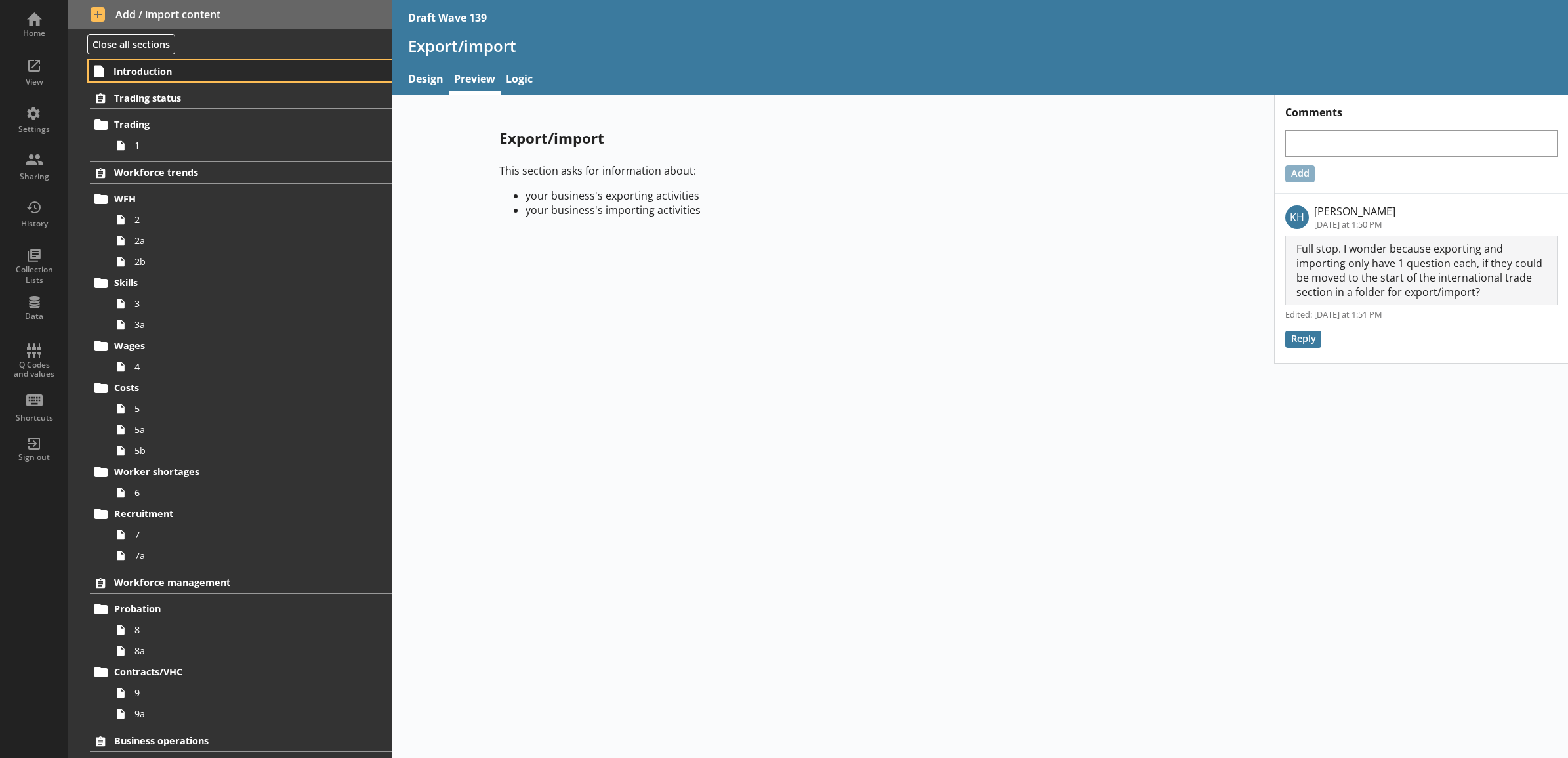
click at [248, 81] on link "Introduction" at bounding box center [241, 71] width 303 height 21
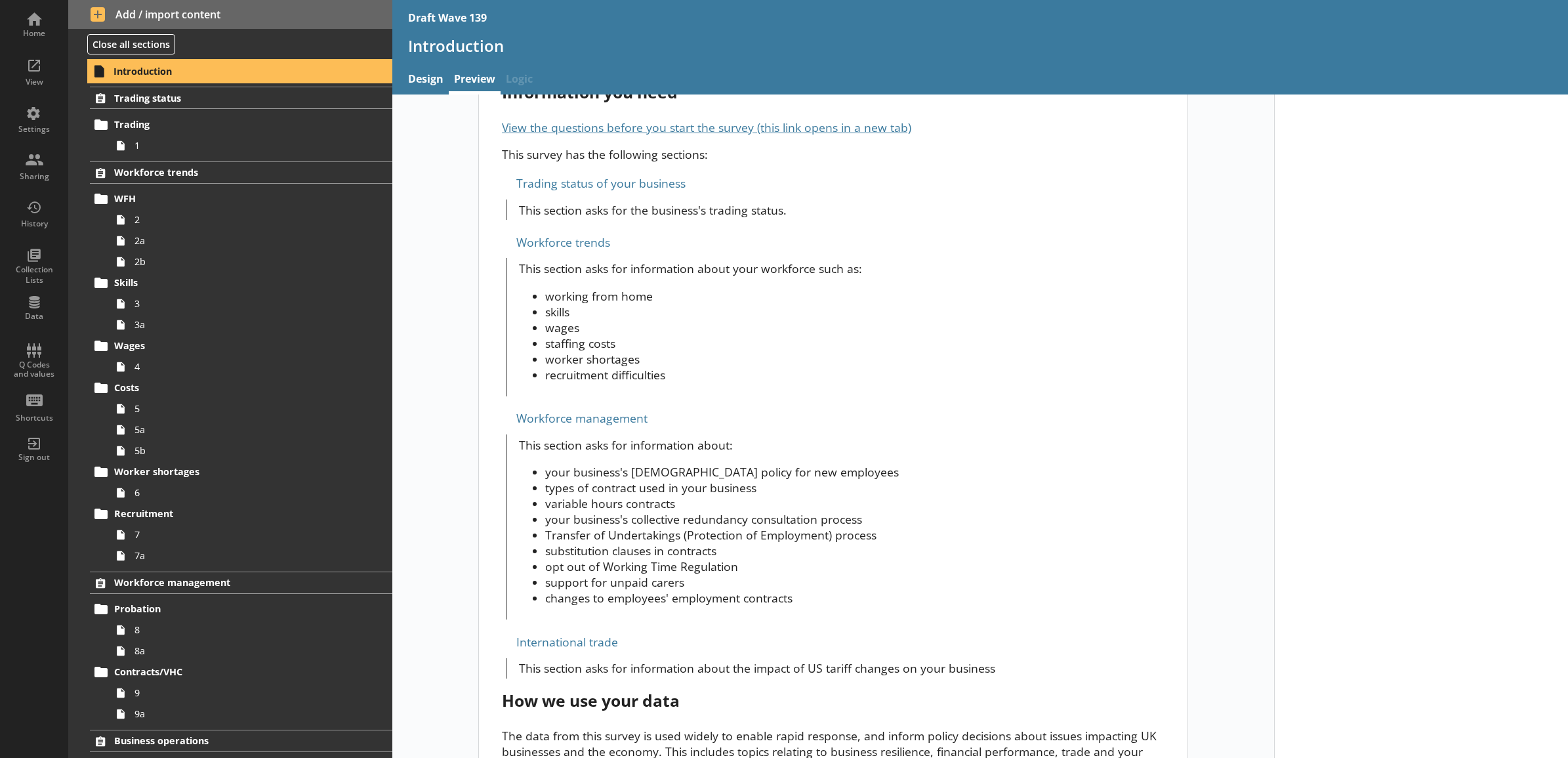
scroll to position [443, 0]
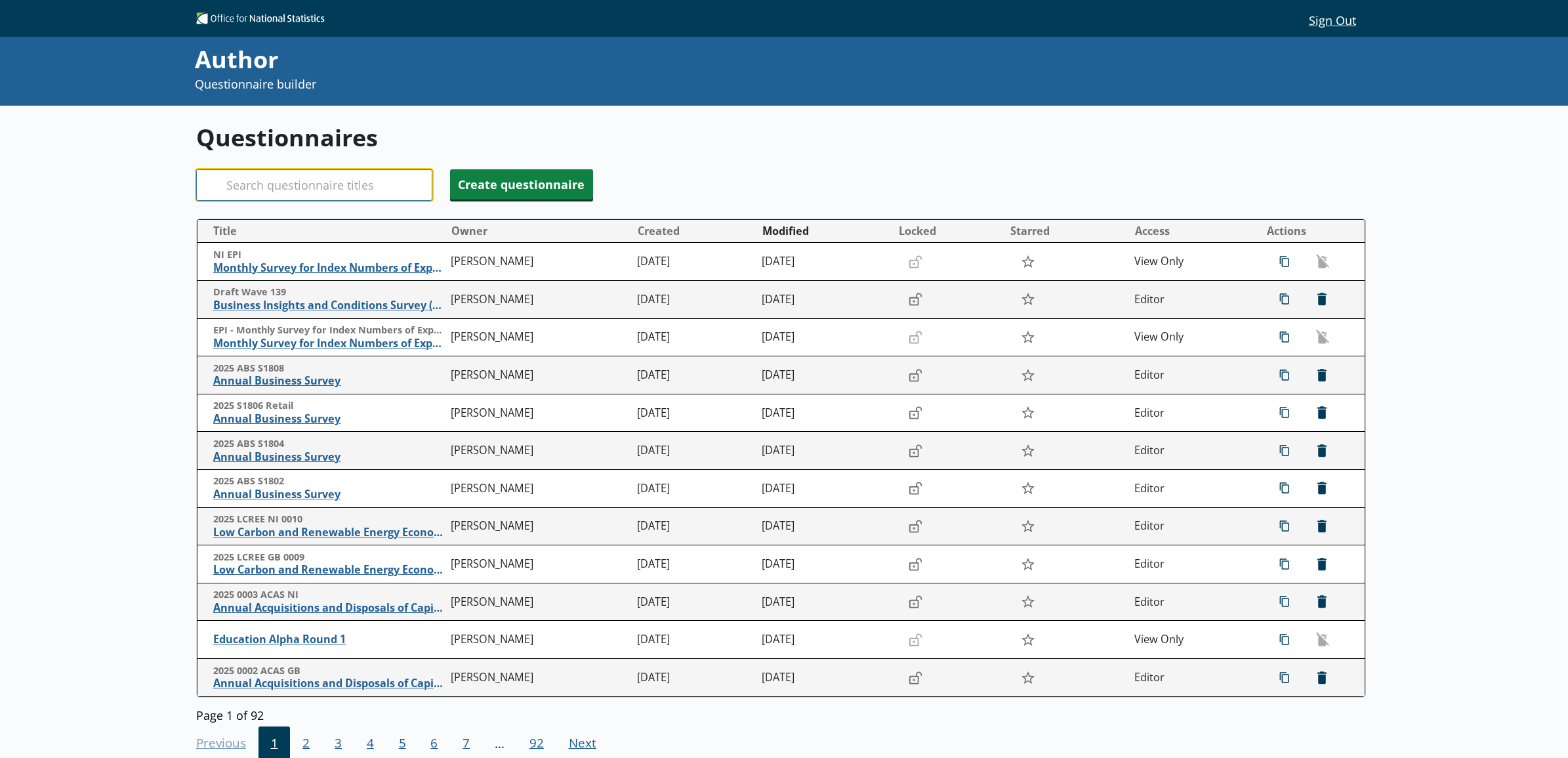
click at [317, 191] on input "Search" at bounding box center [314, 185] width 236 height 31
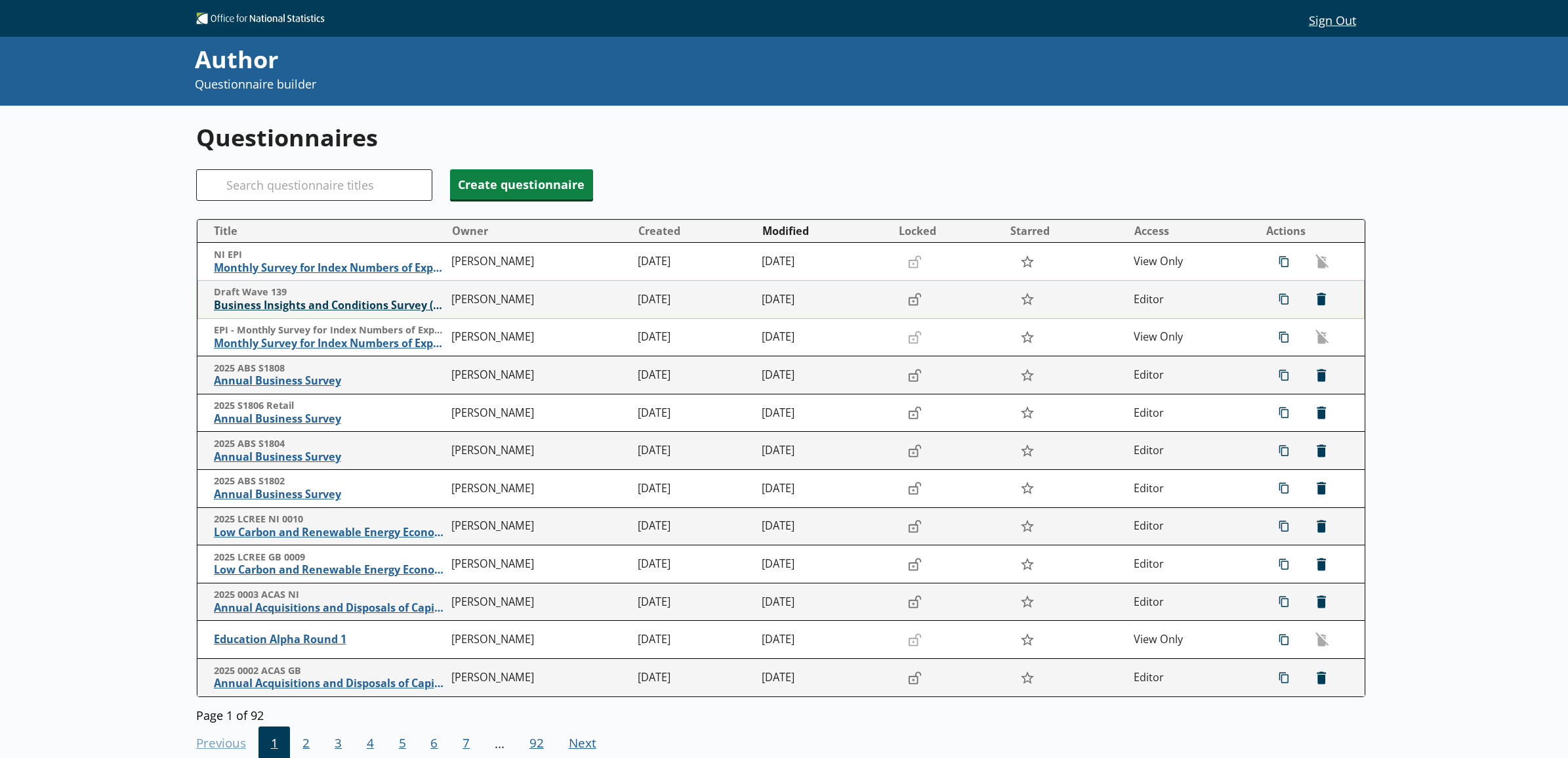
click at [302, 312] on span "Business Insights and Conditions Survey (BICS)" at bounding box center [329, 306] width 231 height 14
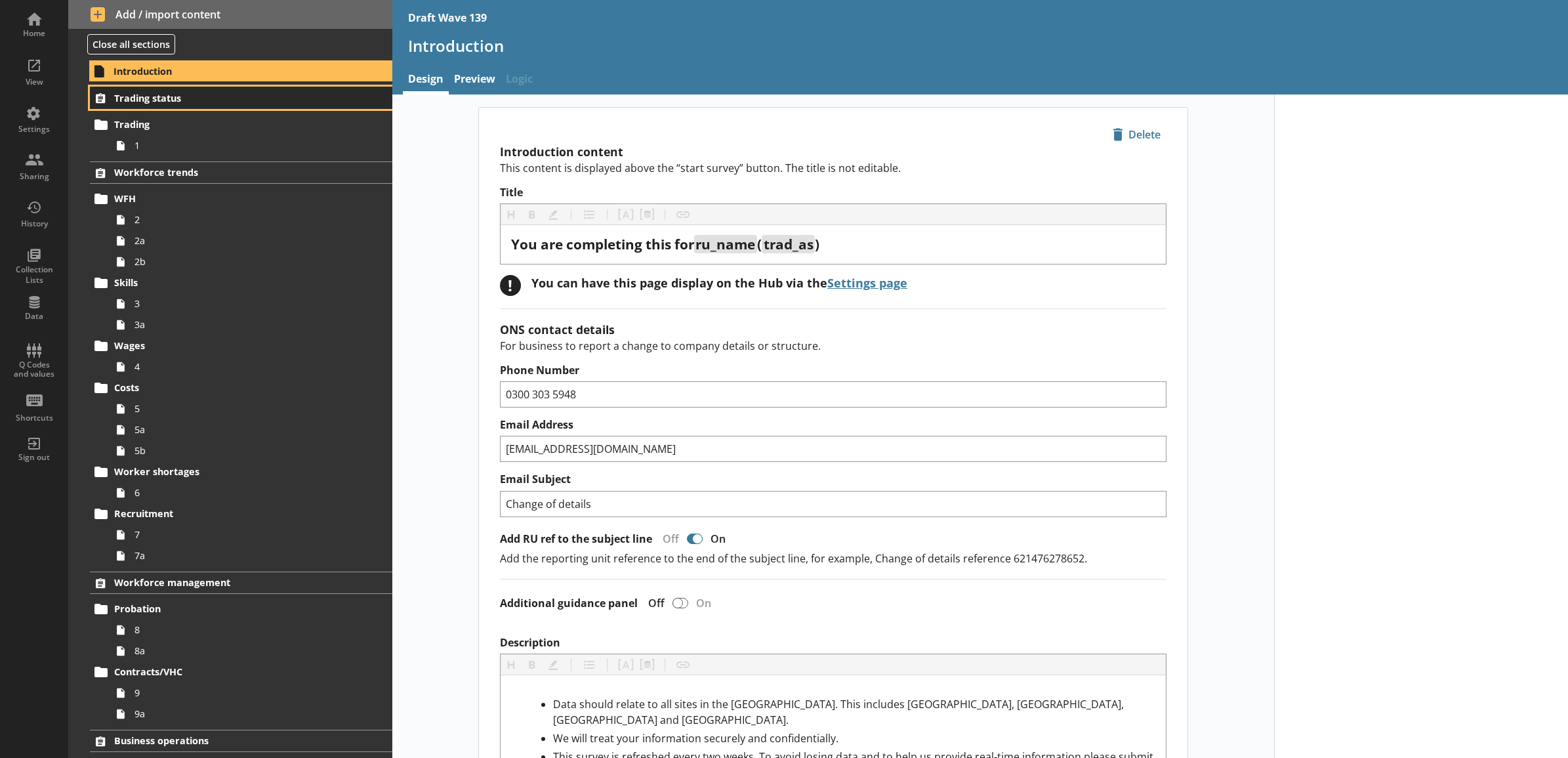
click at [238, 102] on span "Trading status" at bounding box center [224, 98] width 219 height 13
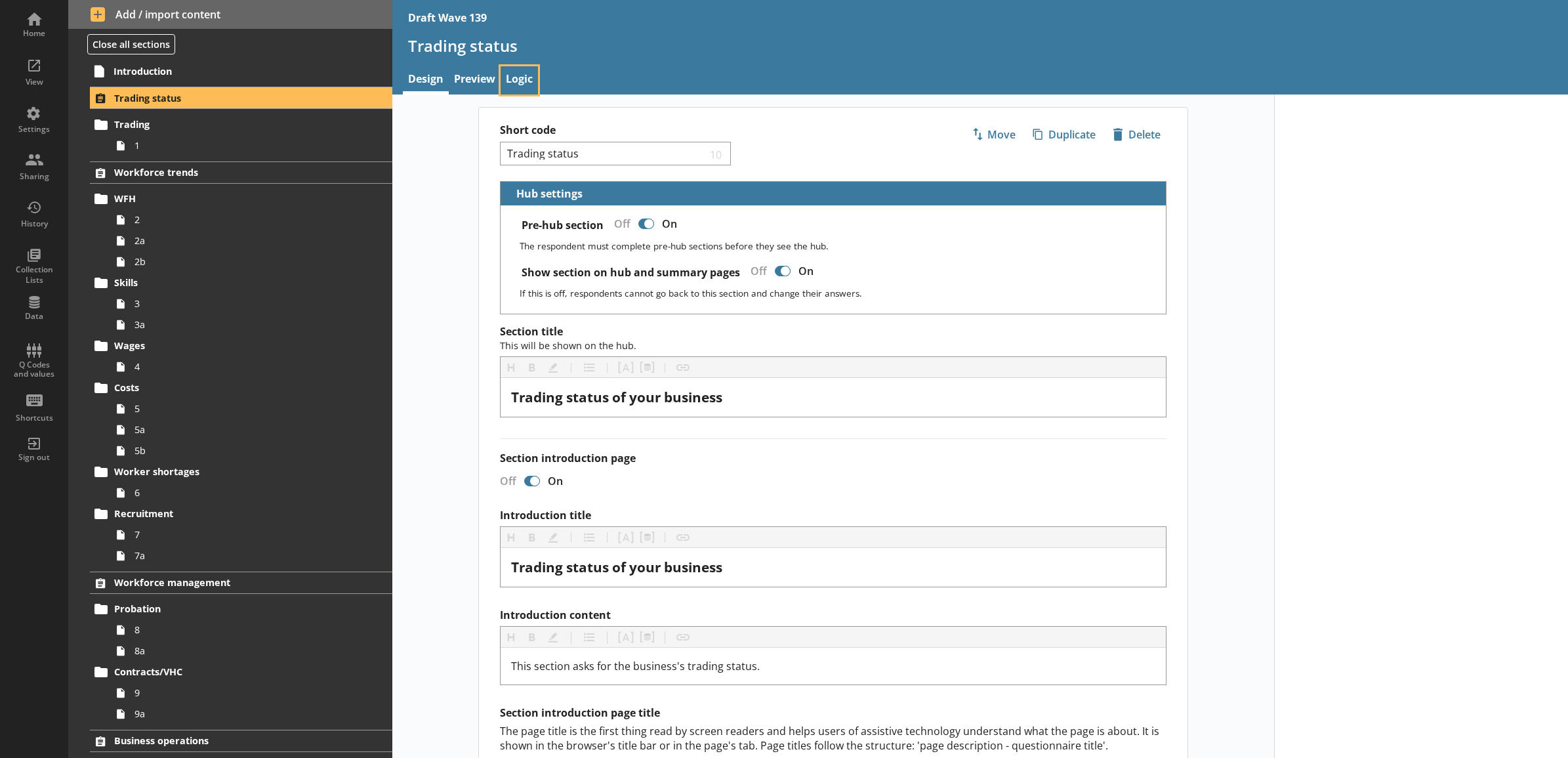
click at [515, 82] on link "Logic" at bounding box center [519, 80] width 38 height 28
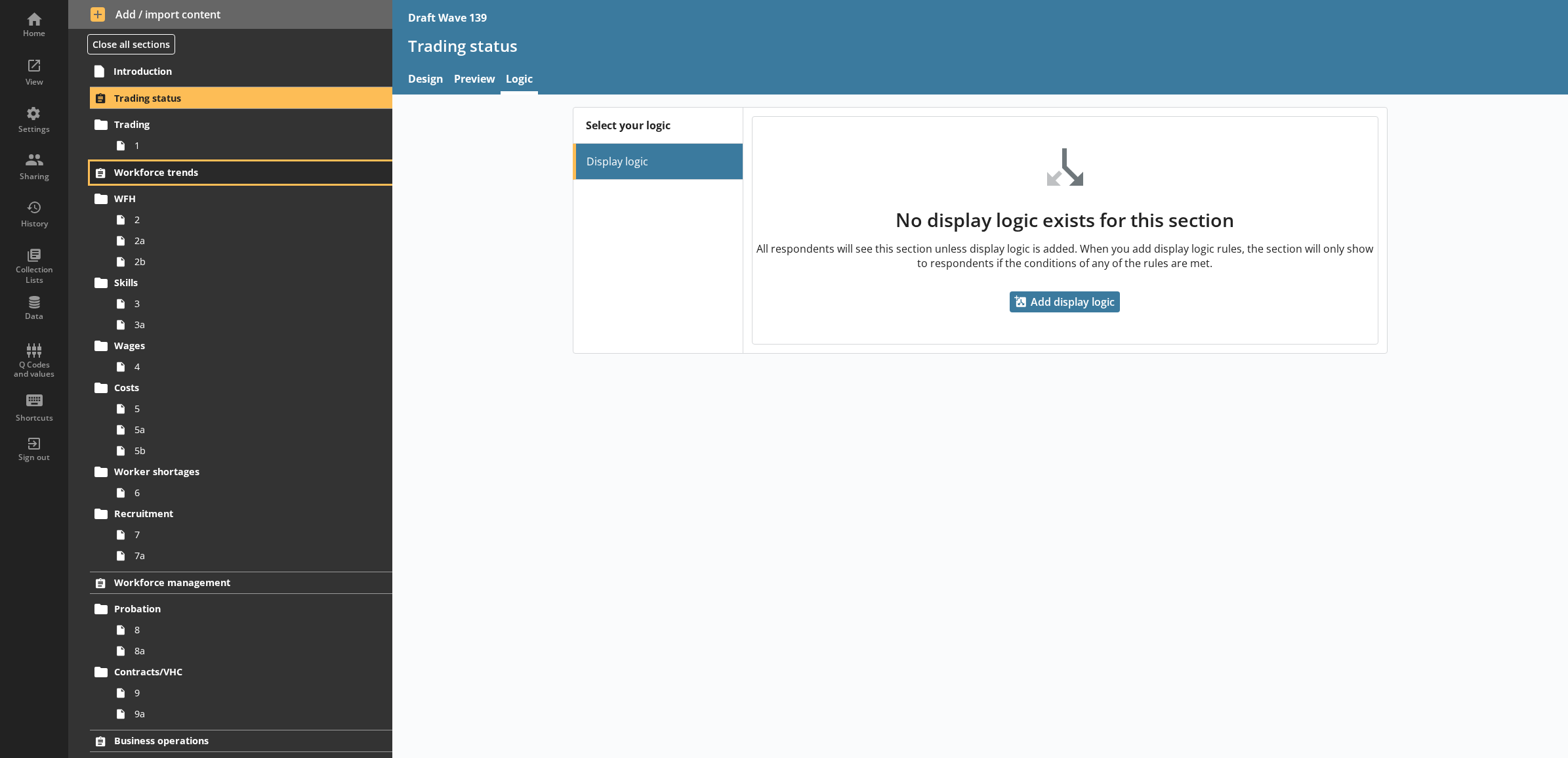
click at [263, 167] on span "Workforce trends" at bounding box center [224, 173] width 219 height 13
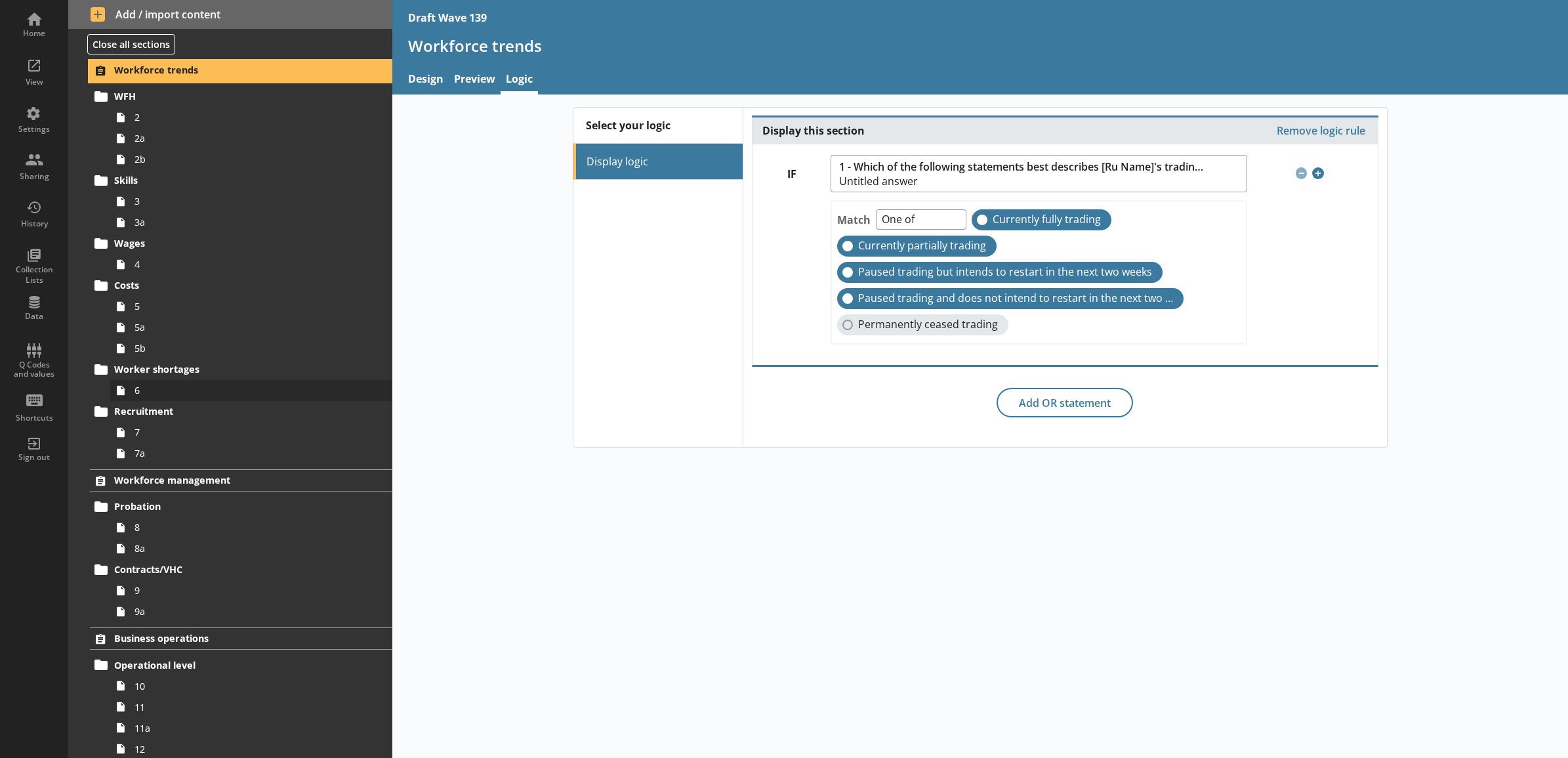
scroll to position [137, 0]
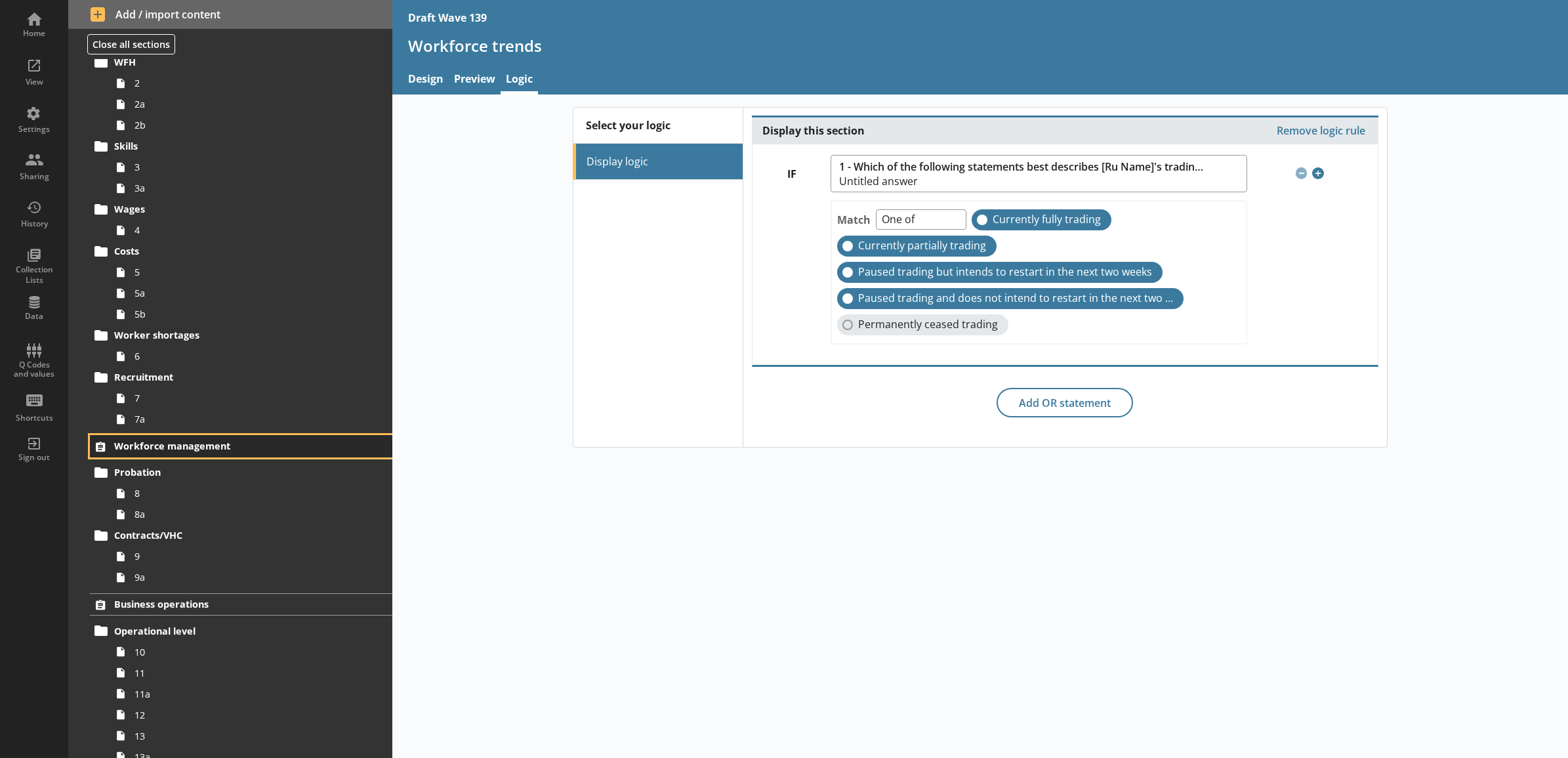
click at [186, 440] on span "Workforce management" at bounding box center [224, 446] width 219 height 13
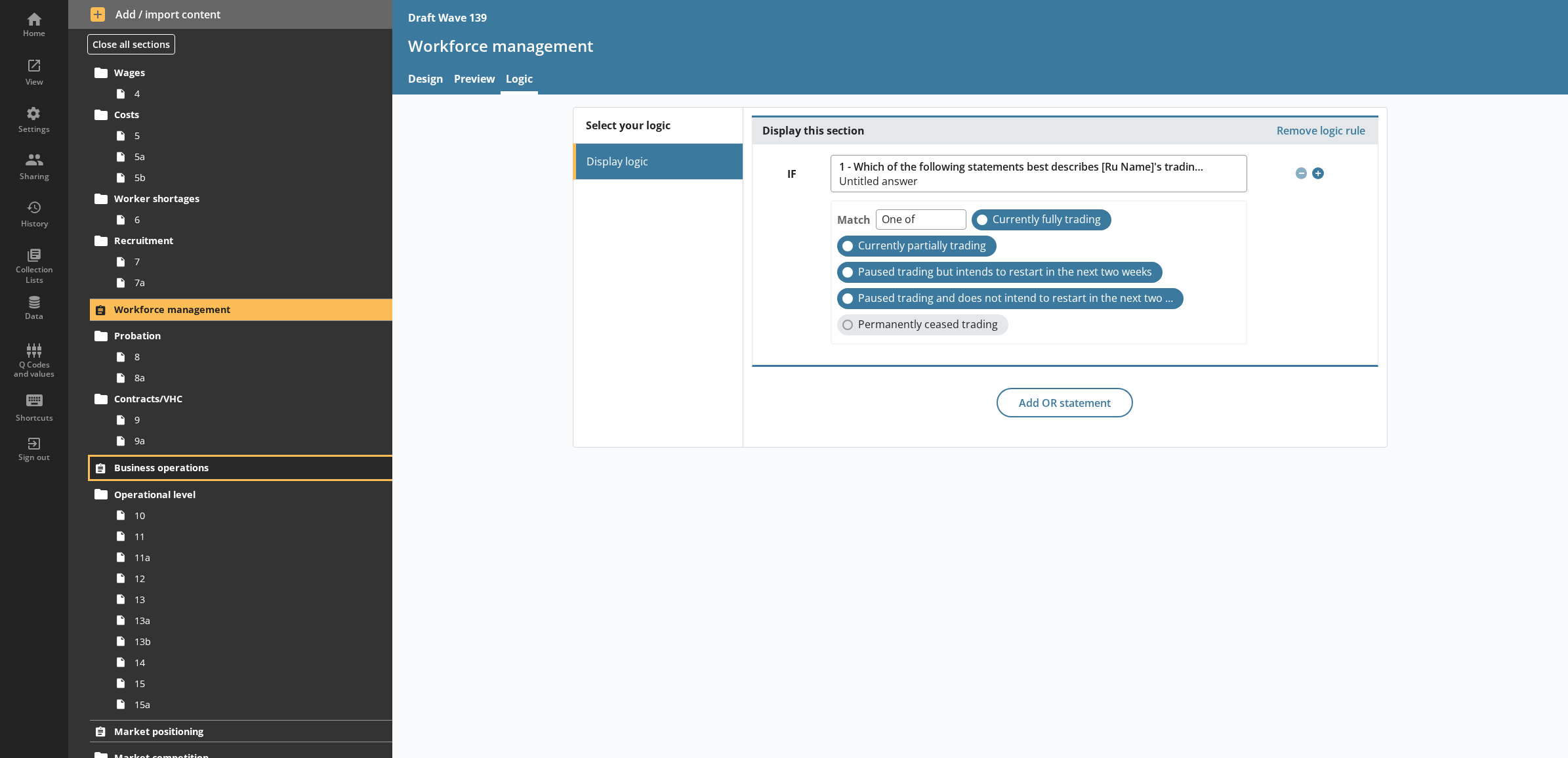
click at [194, 471] on span "Business operations" at bounding box center [224, 468] width 219 height 13
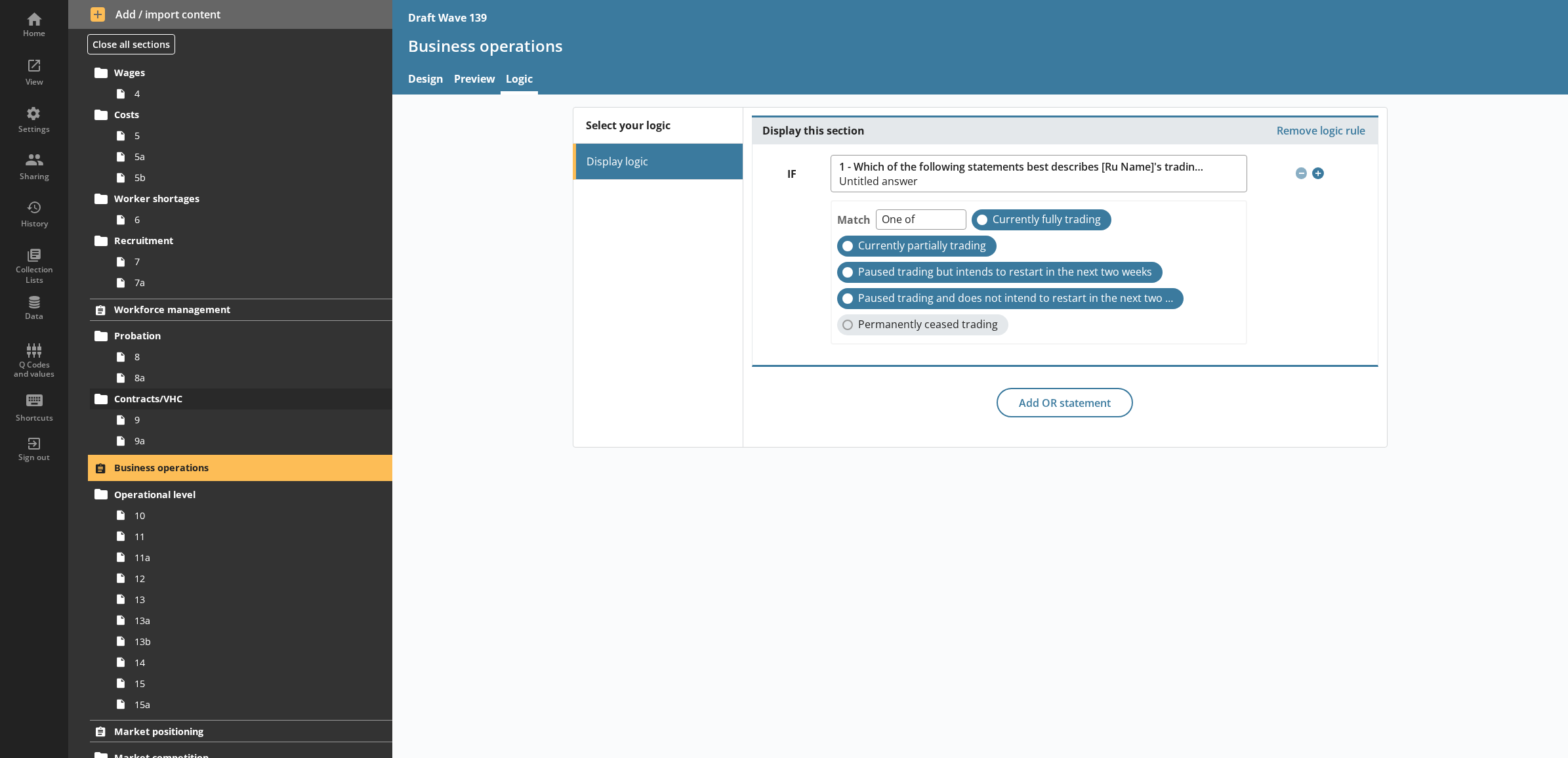
scroll to position [547, 0]
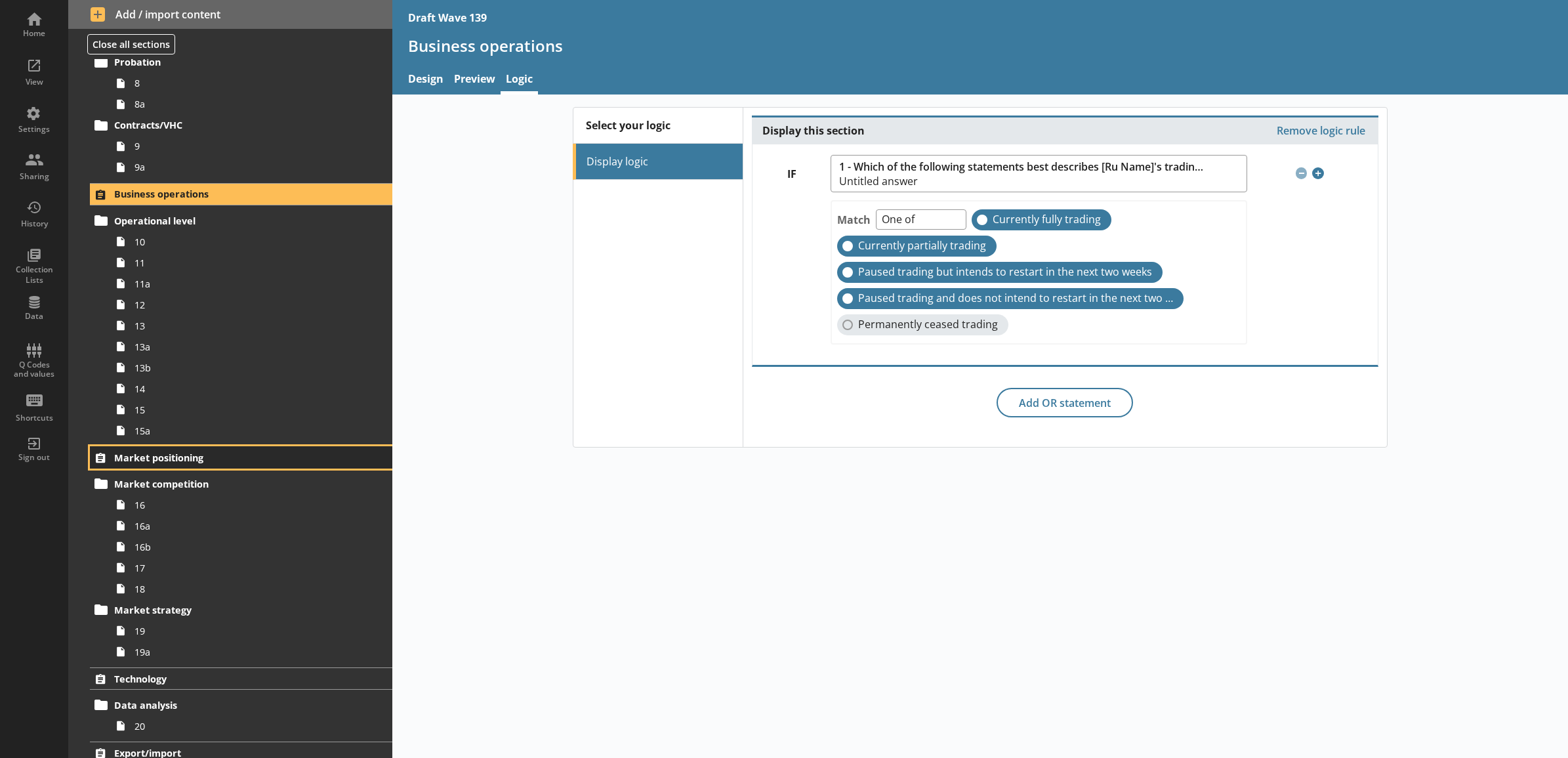
click at [244, 457] on span "Market positioning" at bounding box center [224, 457] width 219 height 13
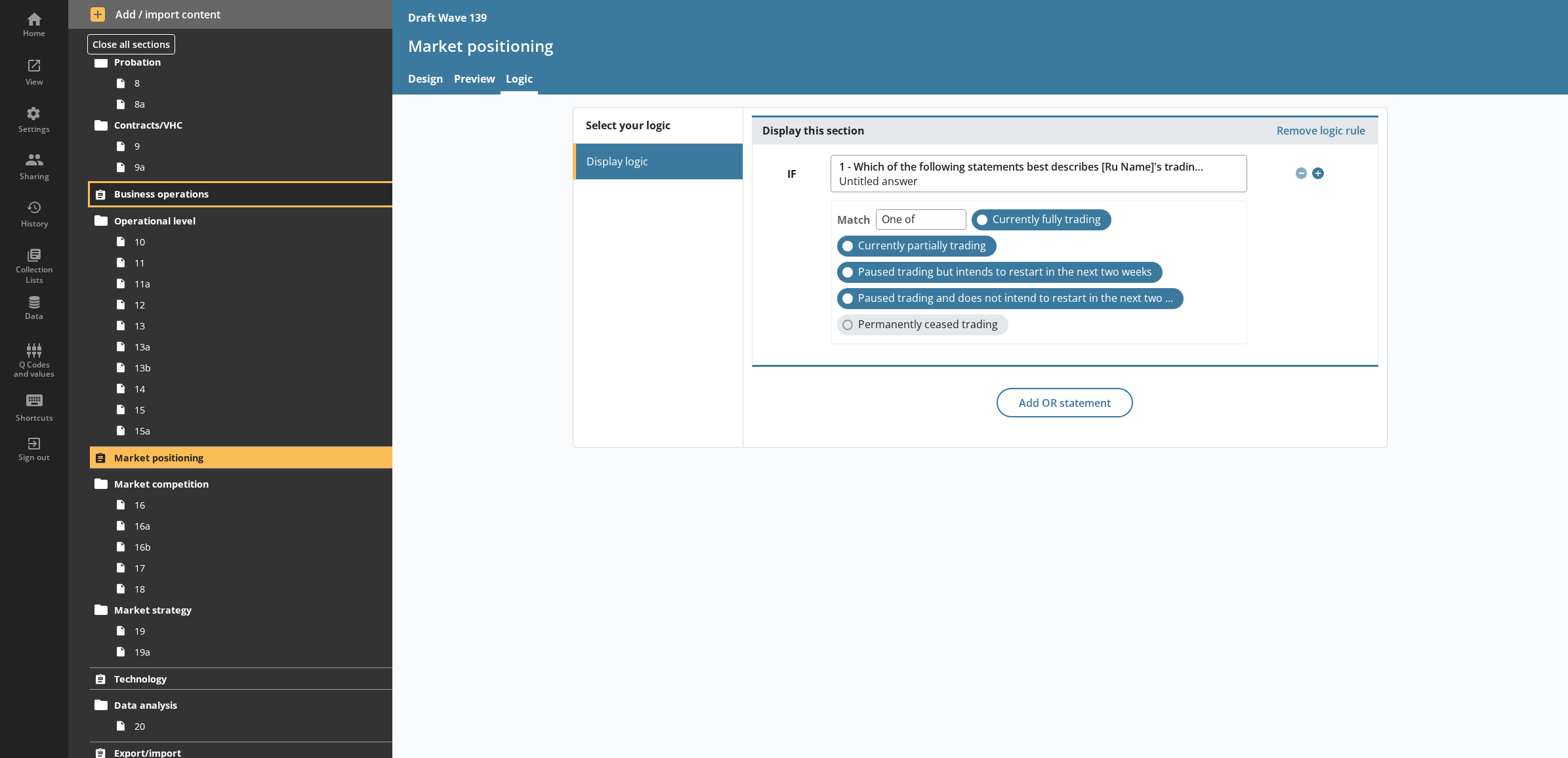
click at [244, 194] on span "Business operations" at bounding box center [224, 194] width 219 height 13
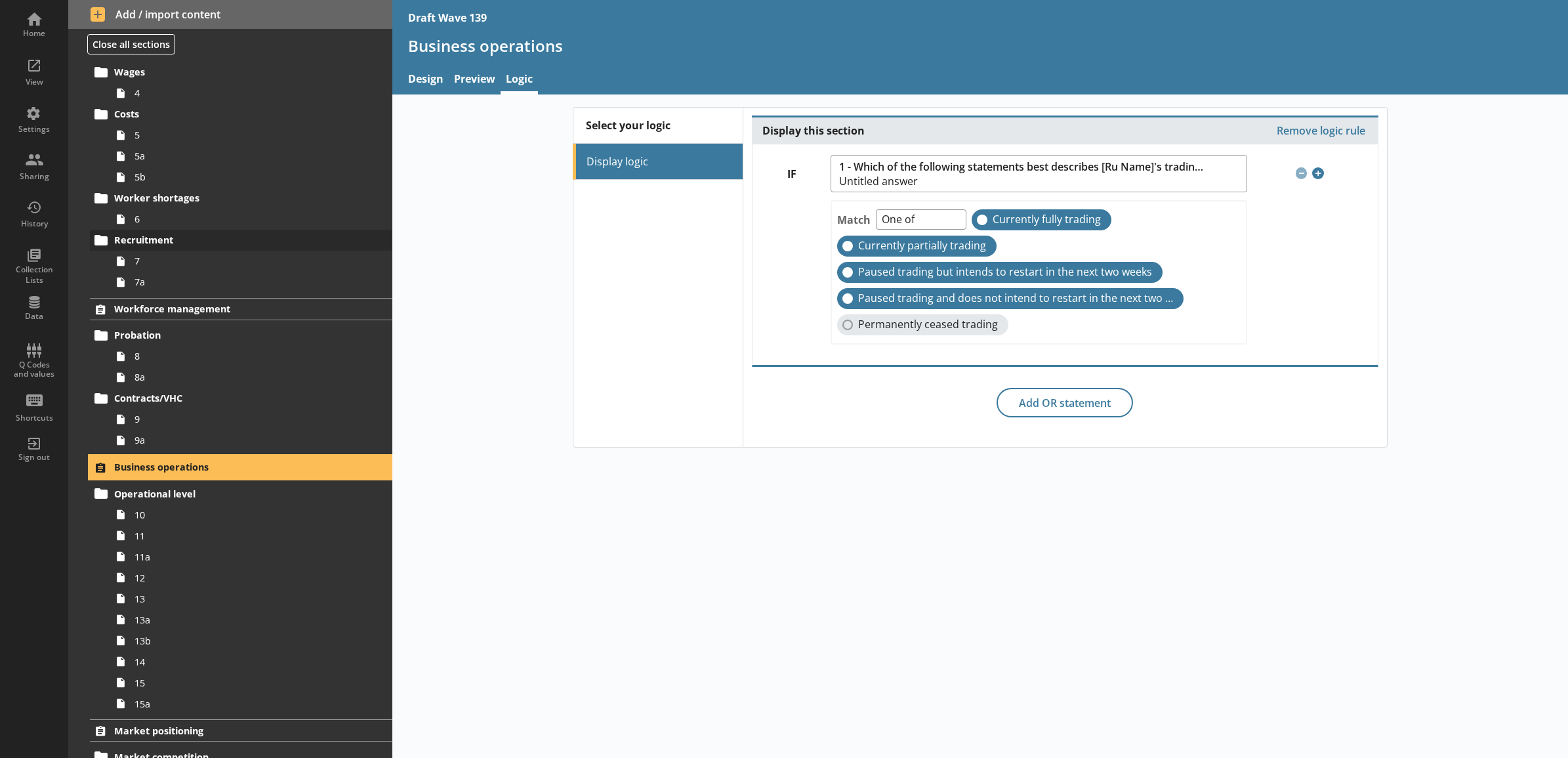
scroll to position [273, 0]
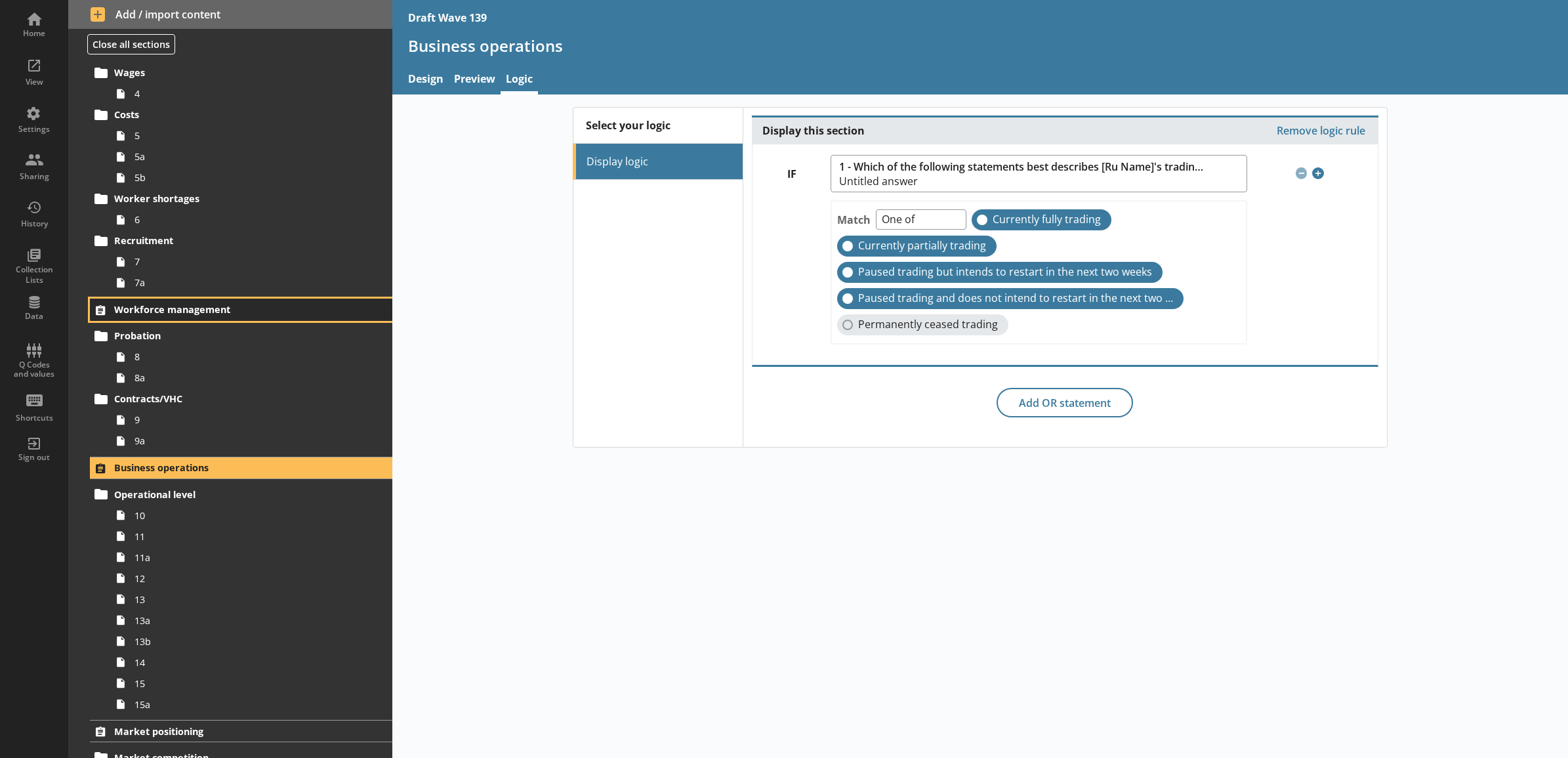
click at [215, 311] on span "Workforce management" at bounding box center [224, 309] width 219 height 13
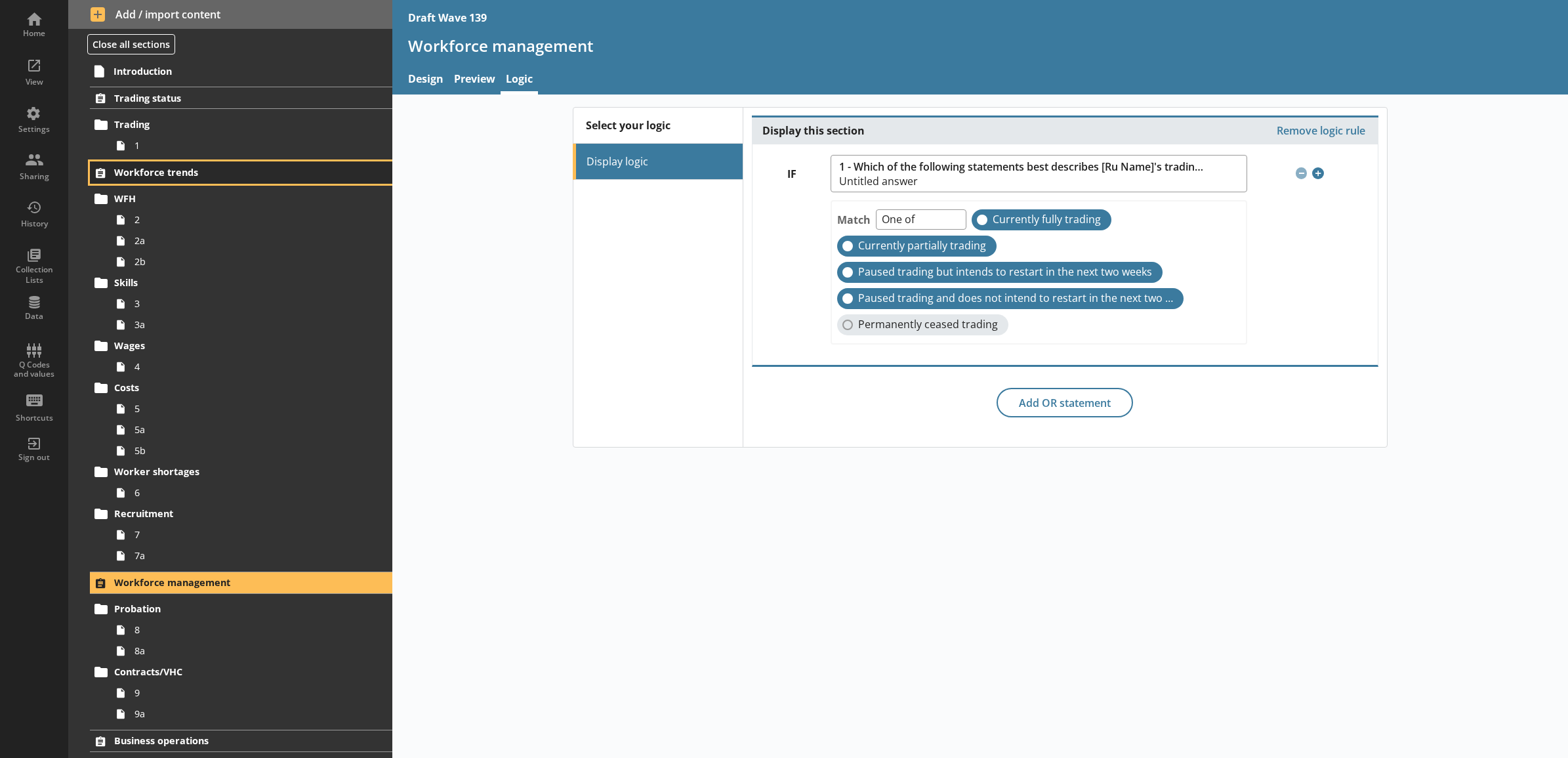
click at [212, 175] on span "Workforce trends" at bounding box center [224, 173] width 219 height 13
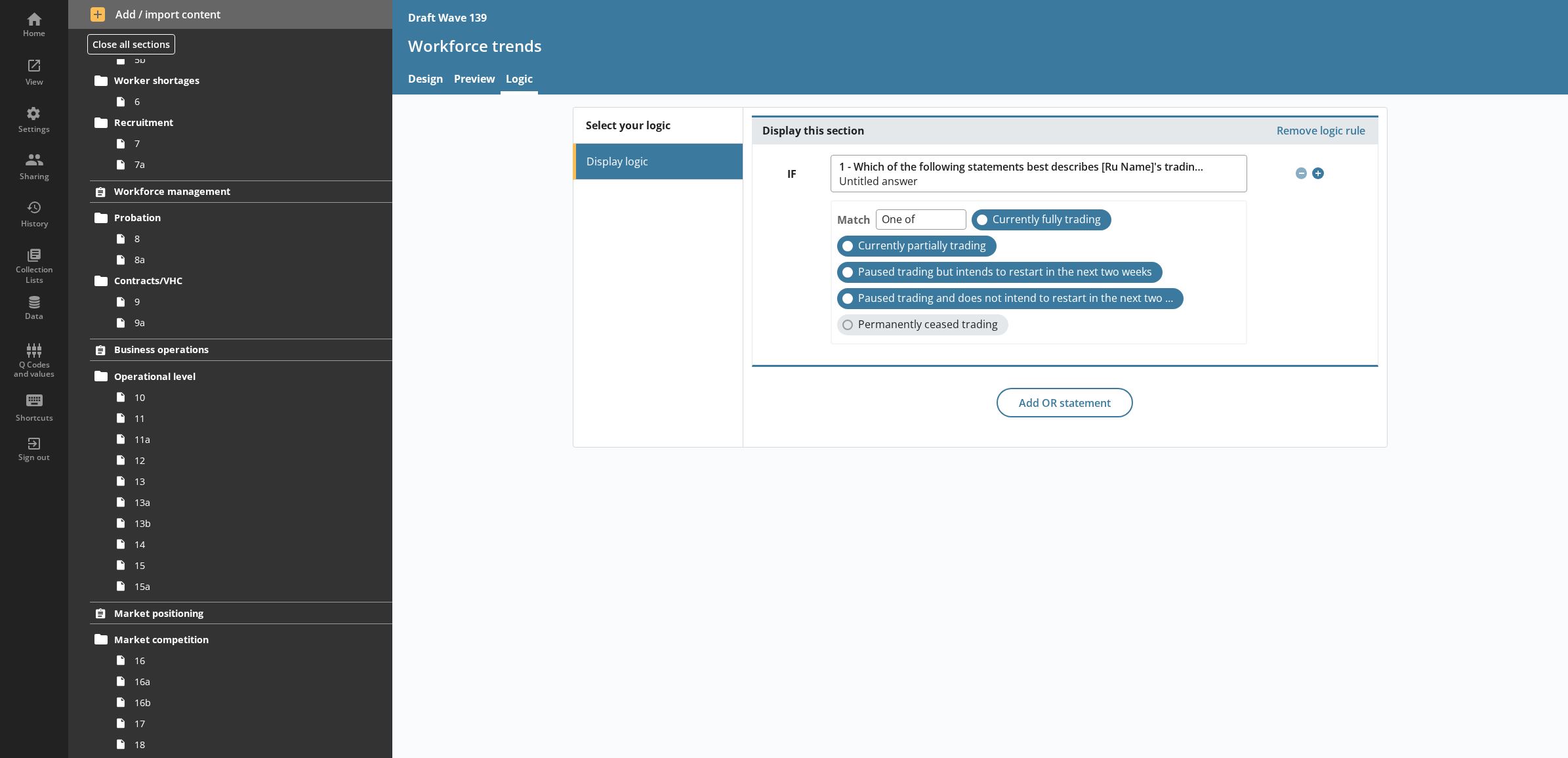
scroll to position [909, 0]
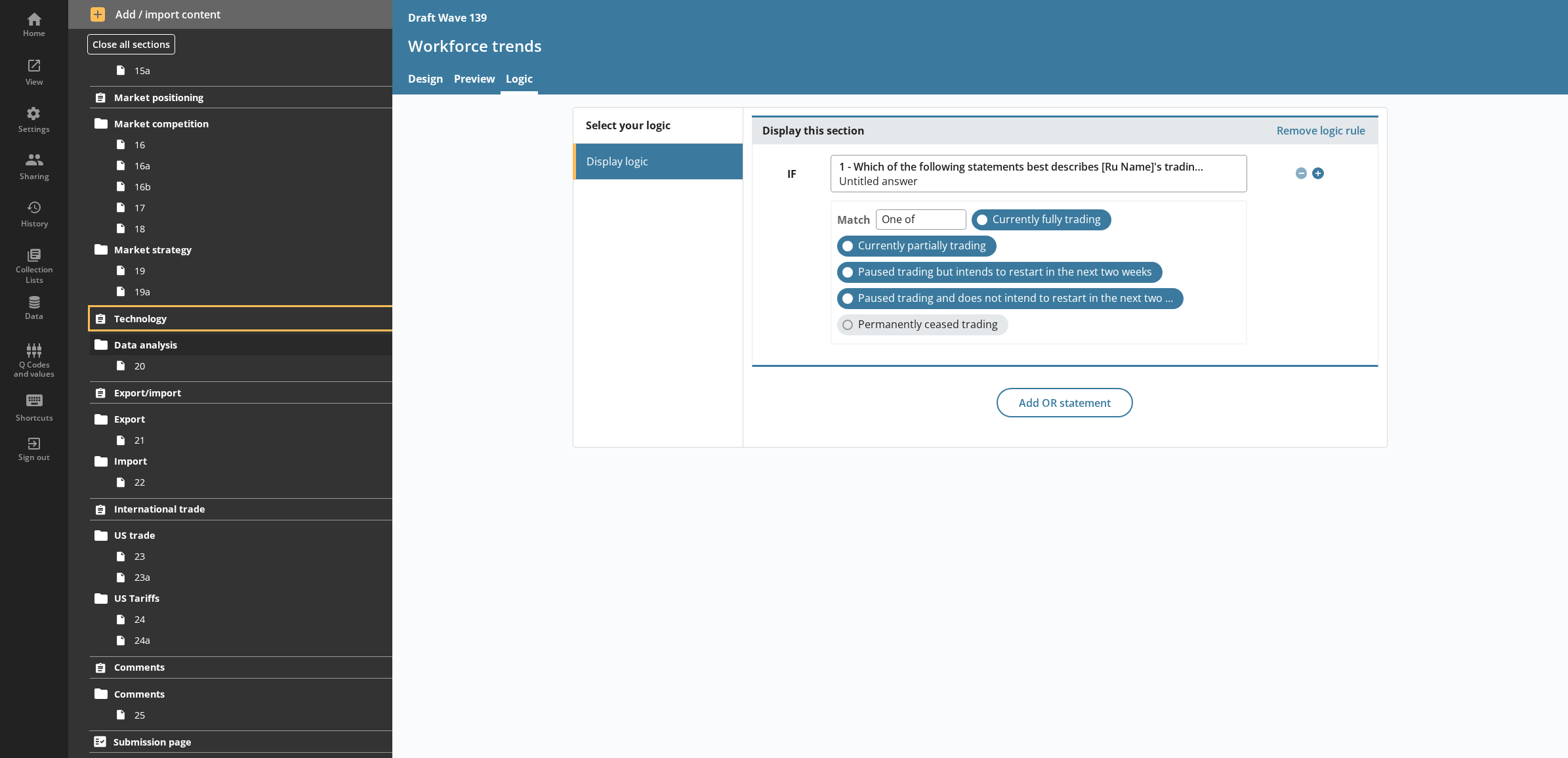
drag, startPoint x: 235, startPoint y: 315, endPoint x: 230, endPoint y: 350, distance: 35.4
click at [235, 315] on span "Technology" at bounding box center [224, 319] width 219 height 13
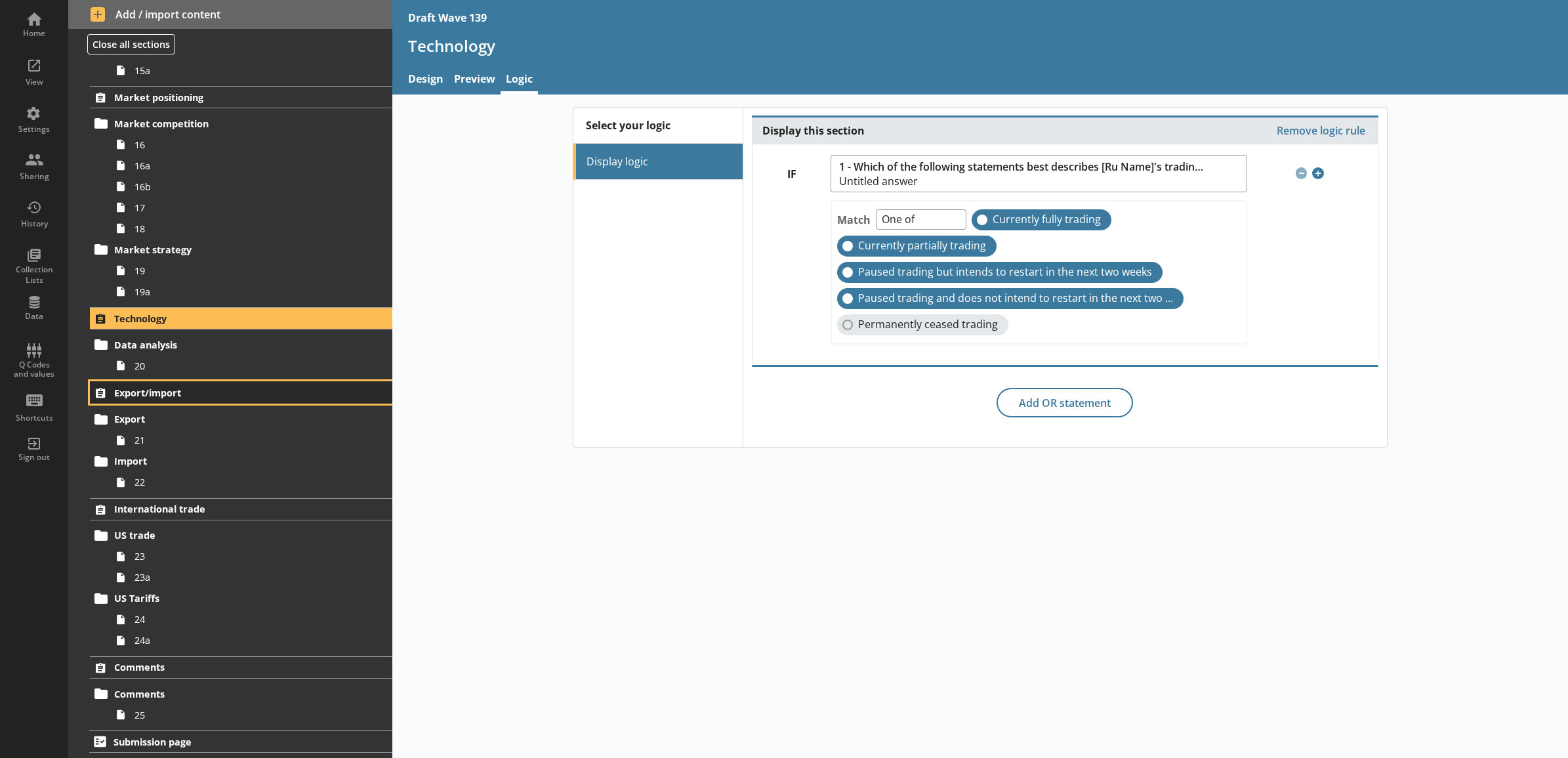
click at [230, 391] on span "Export/import" at bounding box center [224, 393] width 219 height 13
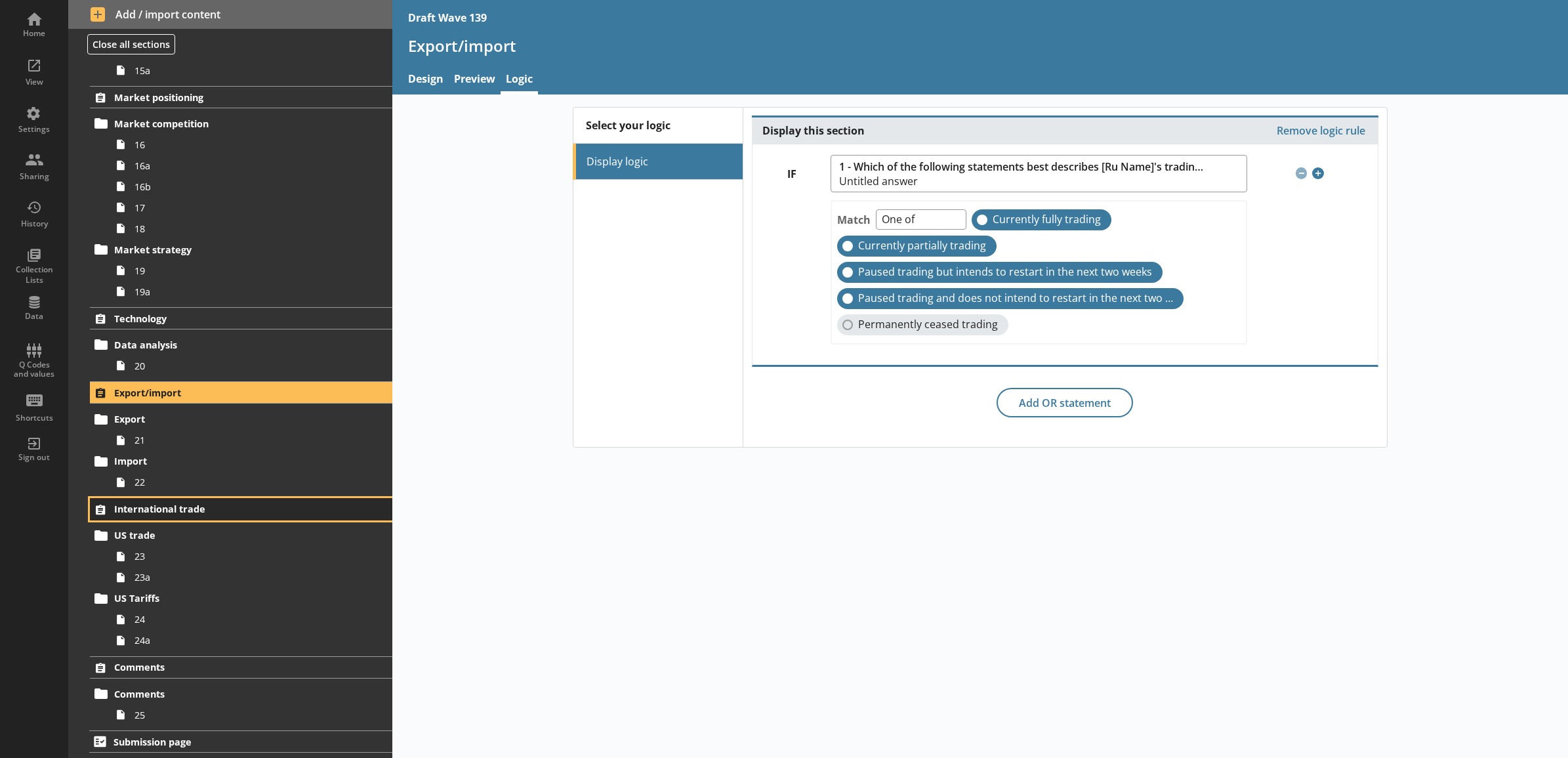
click at [230, 504] on span "International trade" at bounding box center [224, 509] width 219 height 13
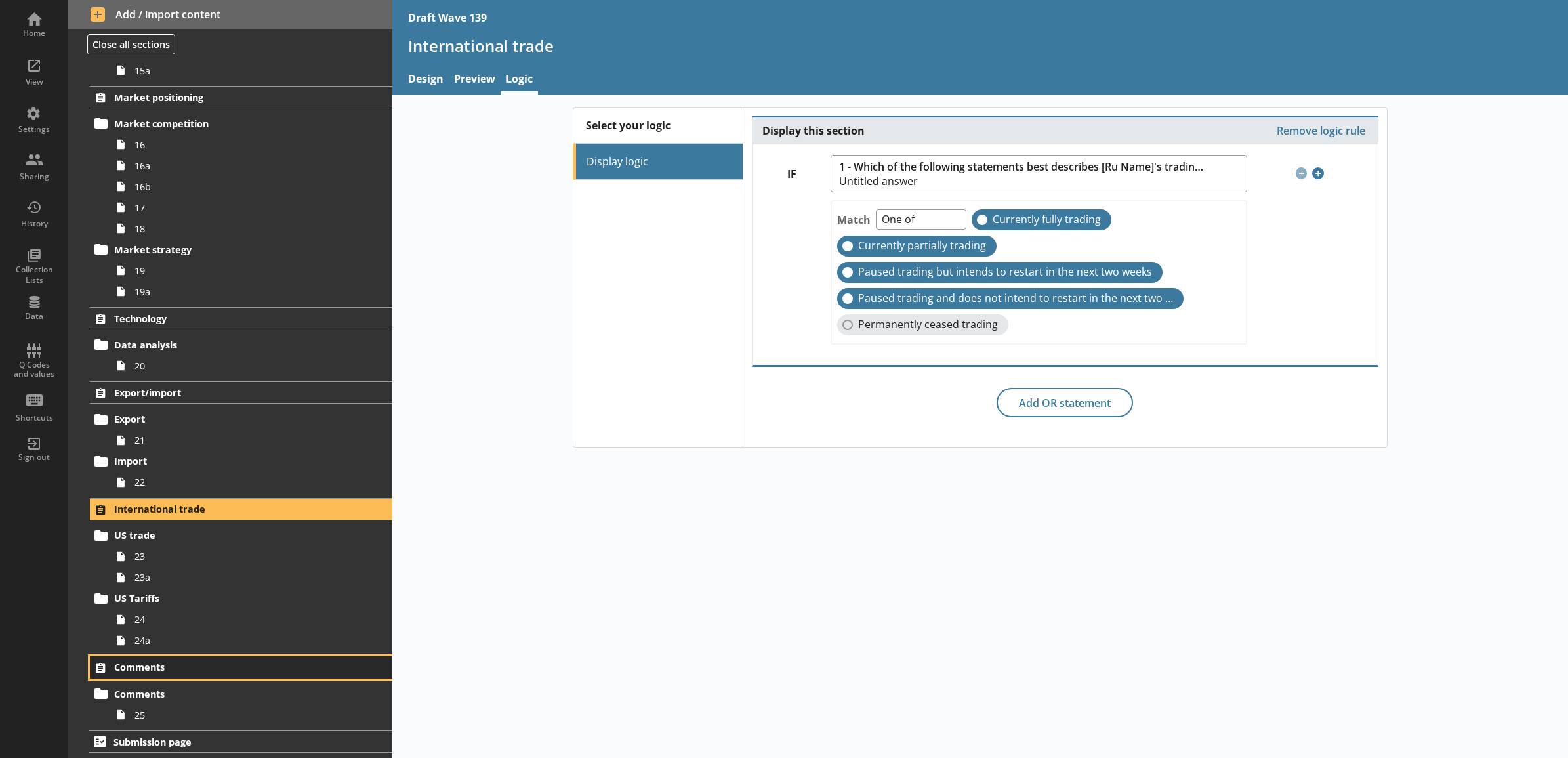
click at [179, 665] on span "Comments" at bounding box center [224, 667] width 219 height 13
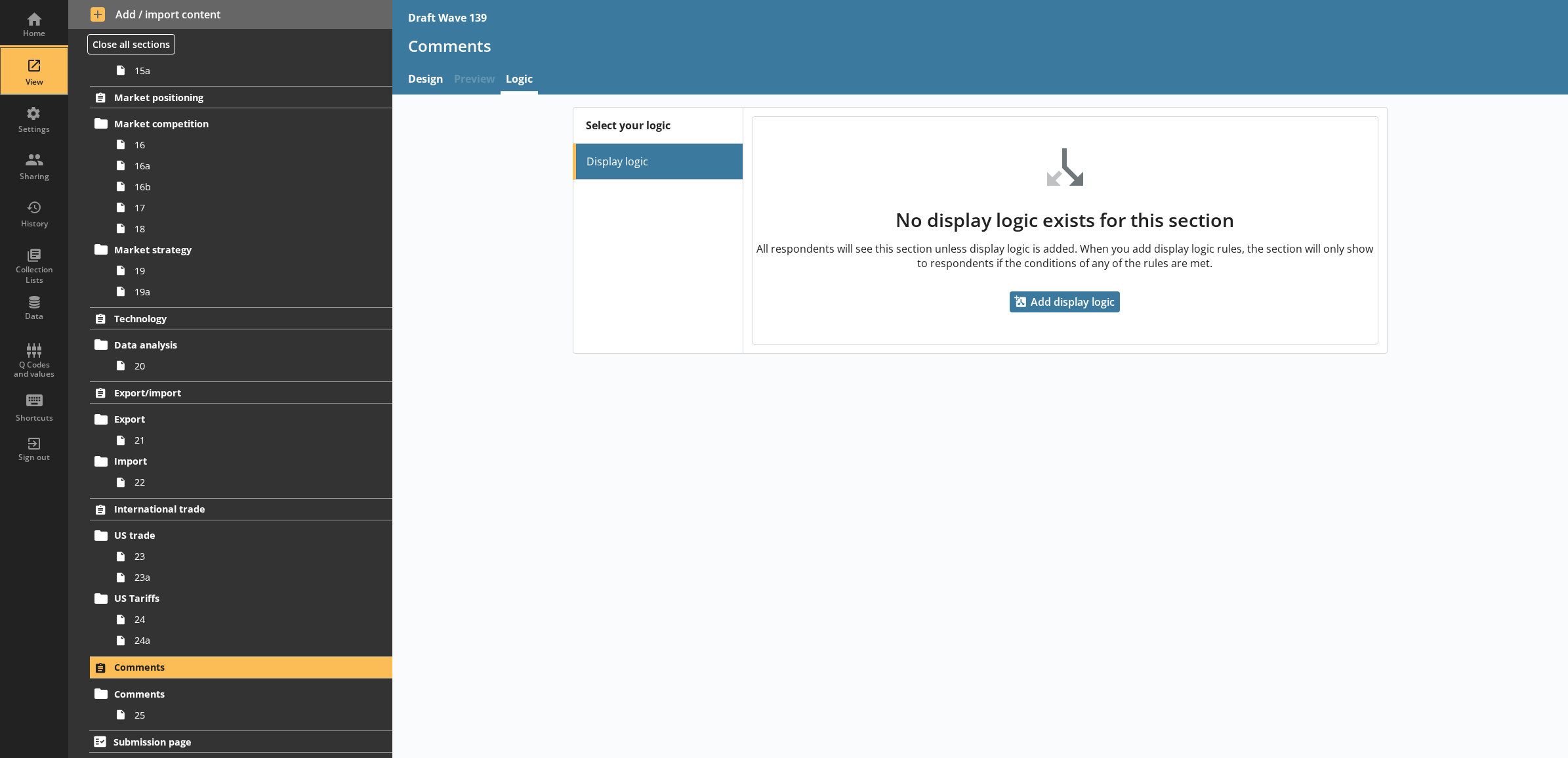
click at [45, 82] on div "View" at bounding box center [34, 82] width 46 height 10
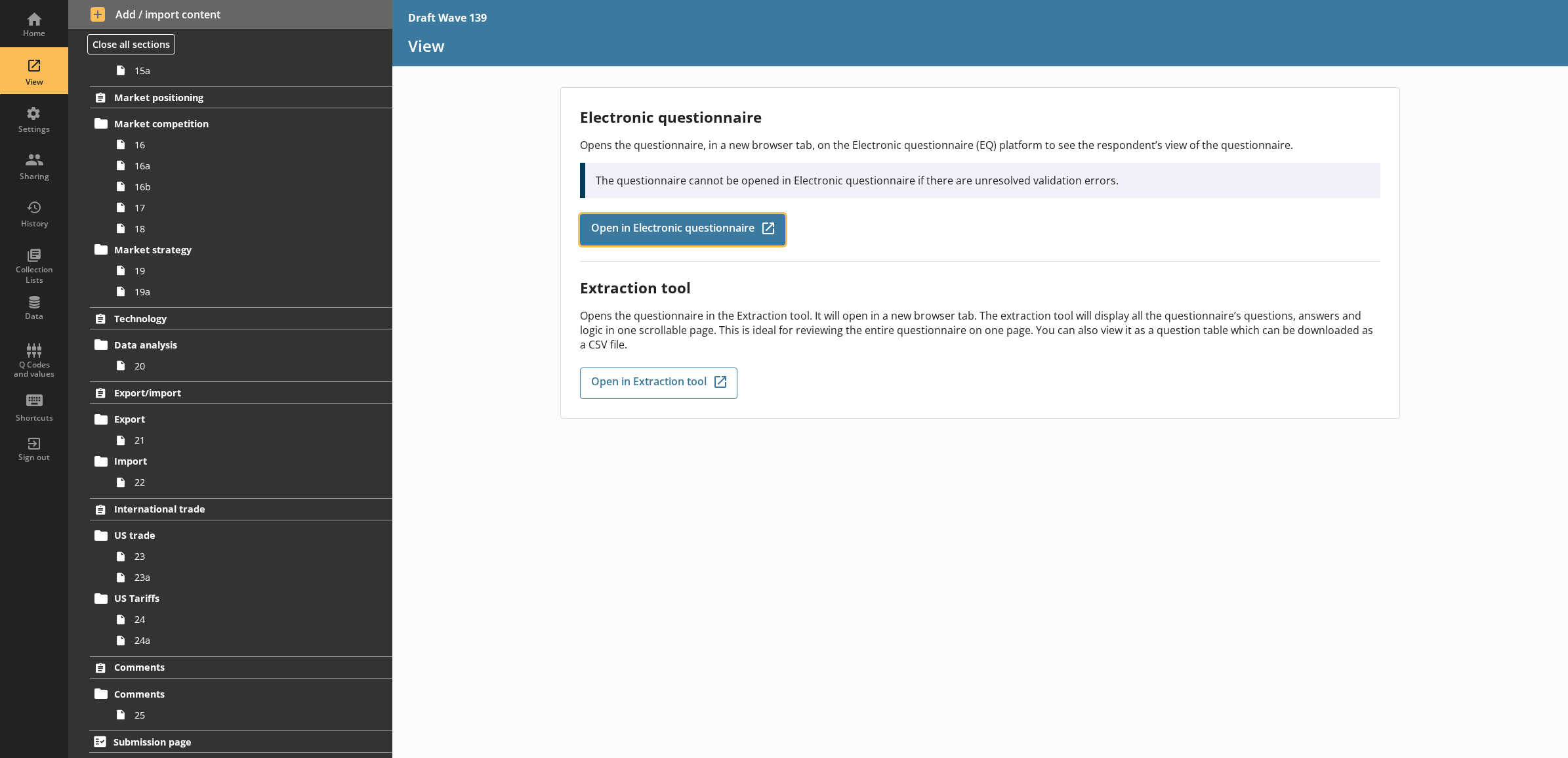
click at [604, 223] on span "Open in Electronic questionnaire" at bounding box center [673, 230] width 163 height 14
